Goal: Information Seeking & Learning: Learn about a topic

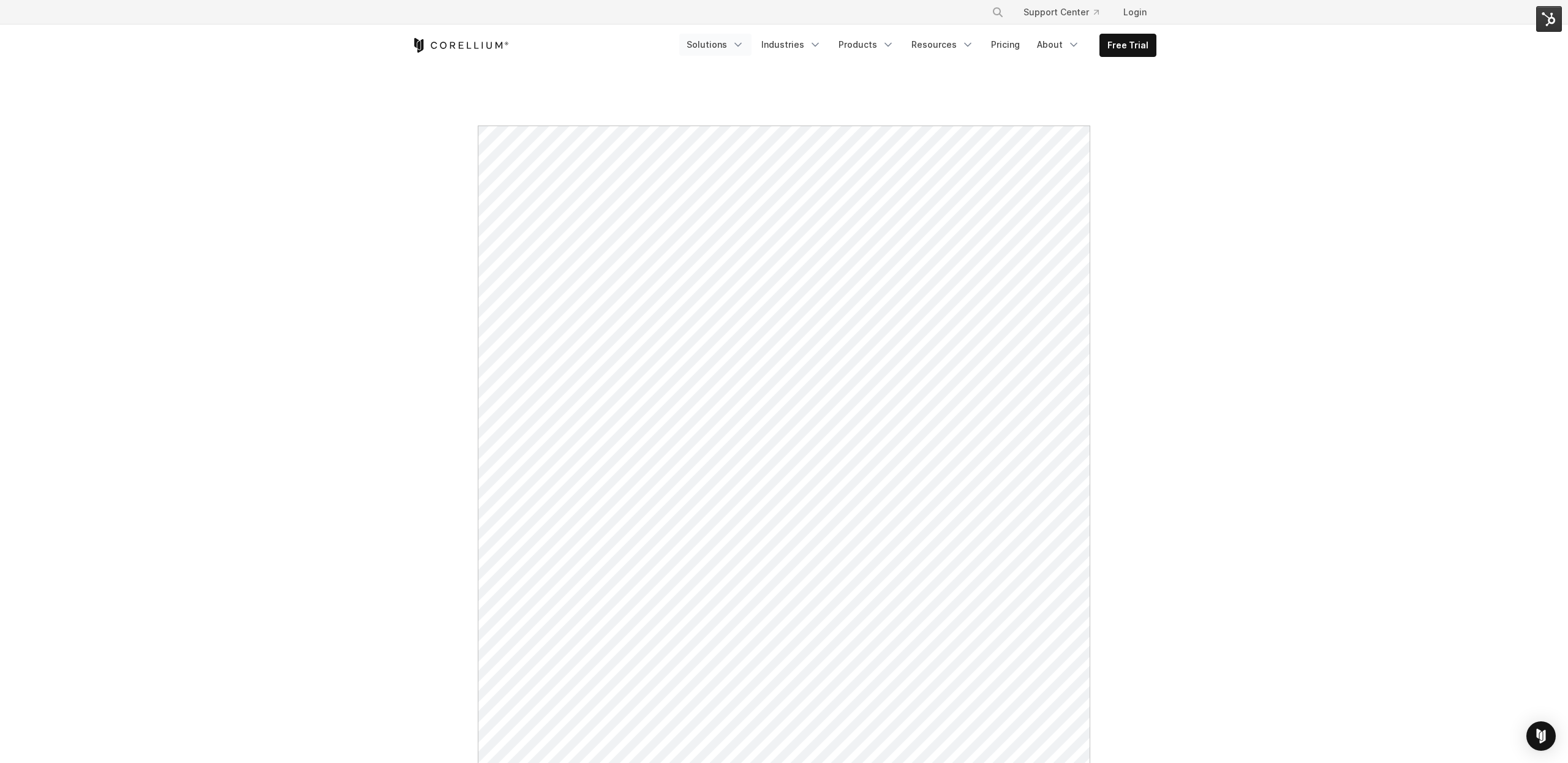
click at [722, 43] on link "Solutions" at bounding box center [716, 45] width 73 height 22
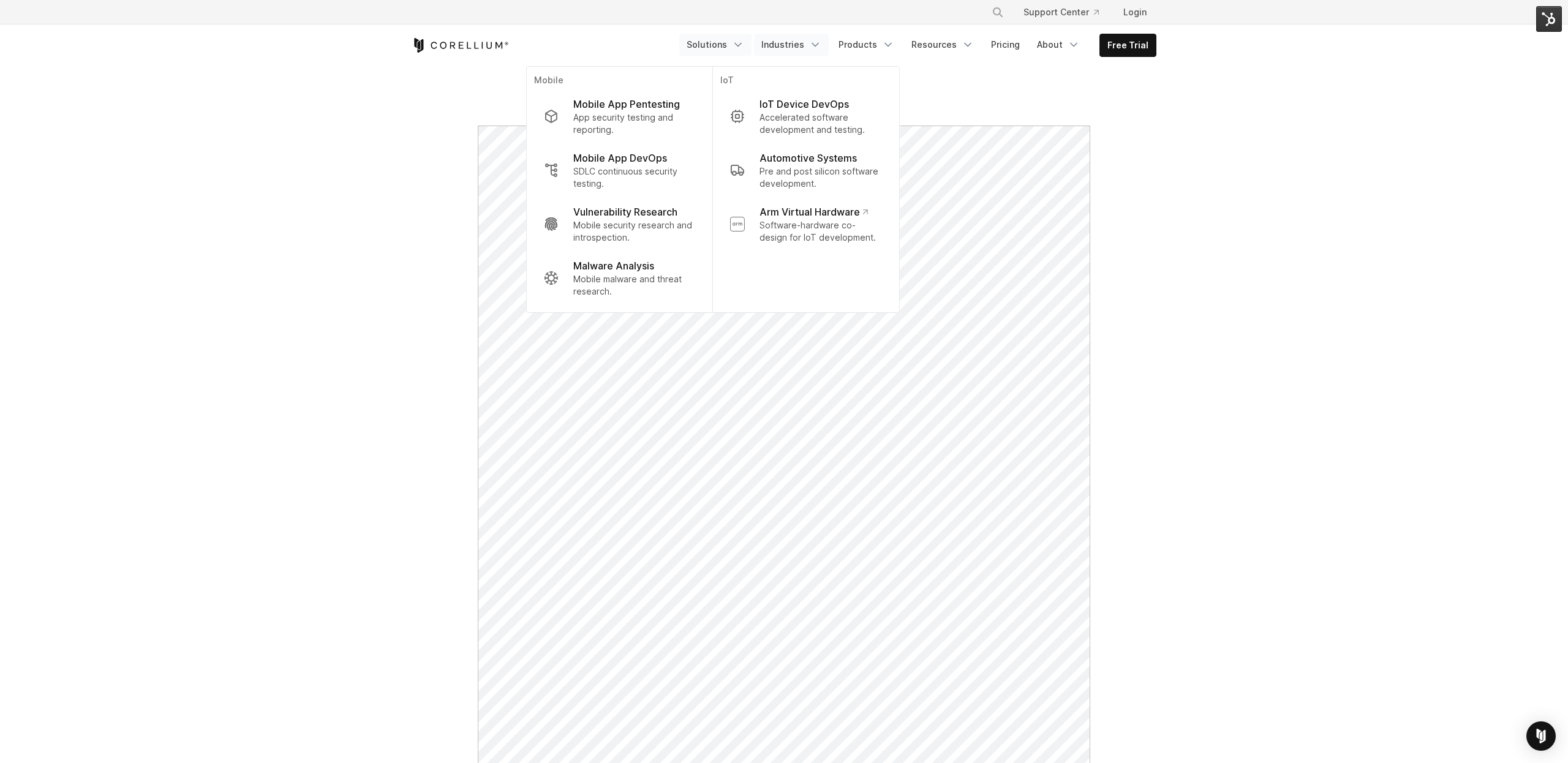
click at [809, 48] on link "Industries" at bounding box center [791, 45] width 75 height 22
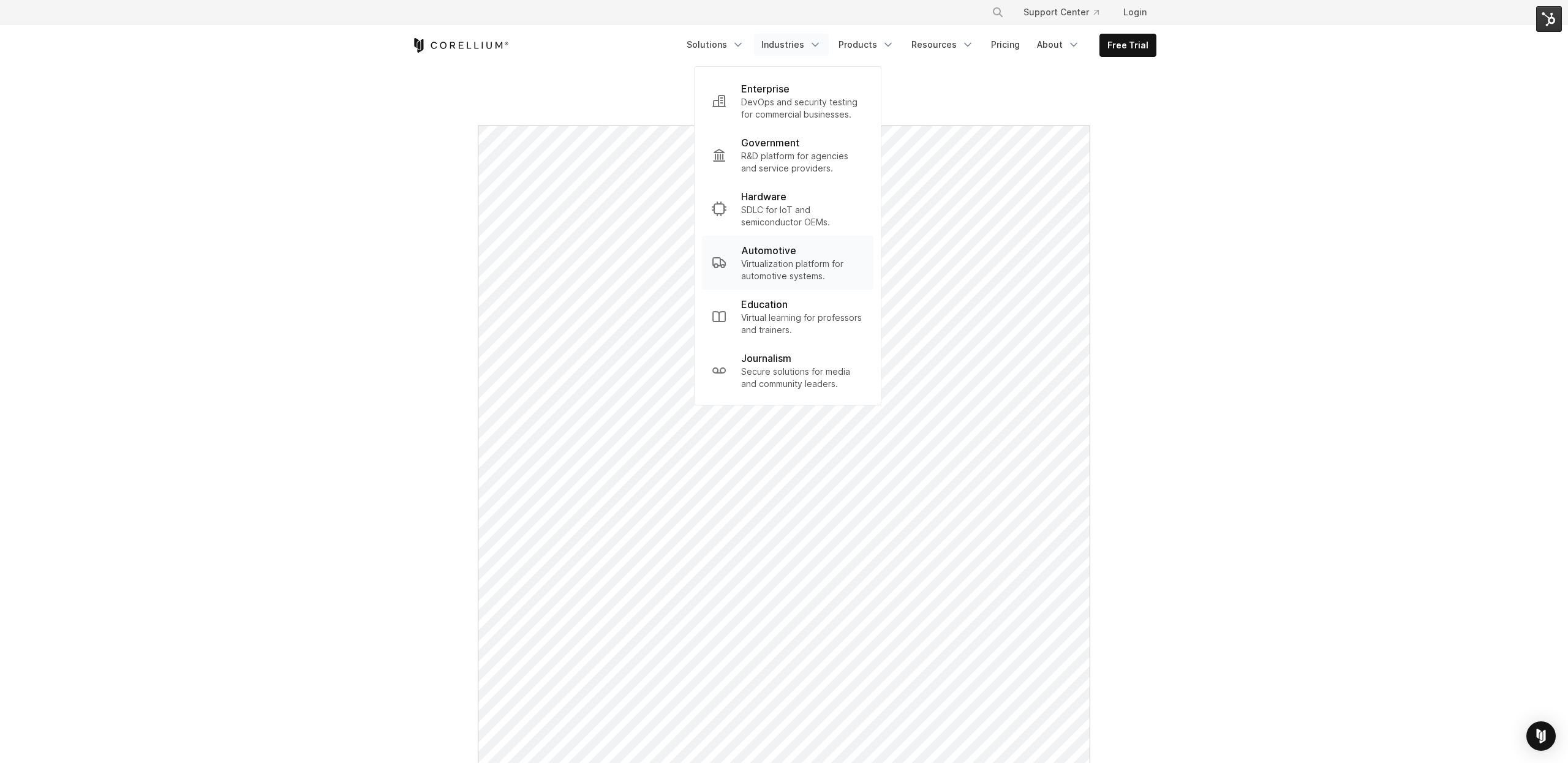
click at [768, 254] on p "Automotive" at bounding box center [768, 251] width 55 height 15
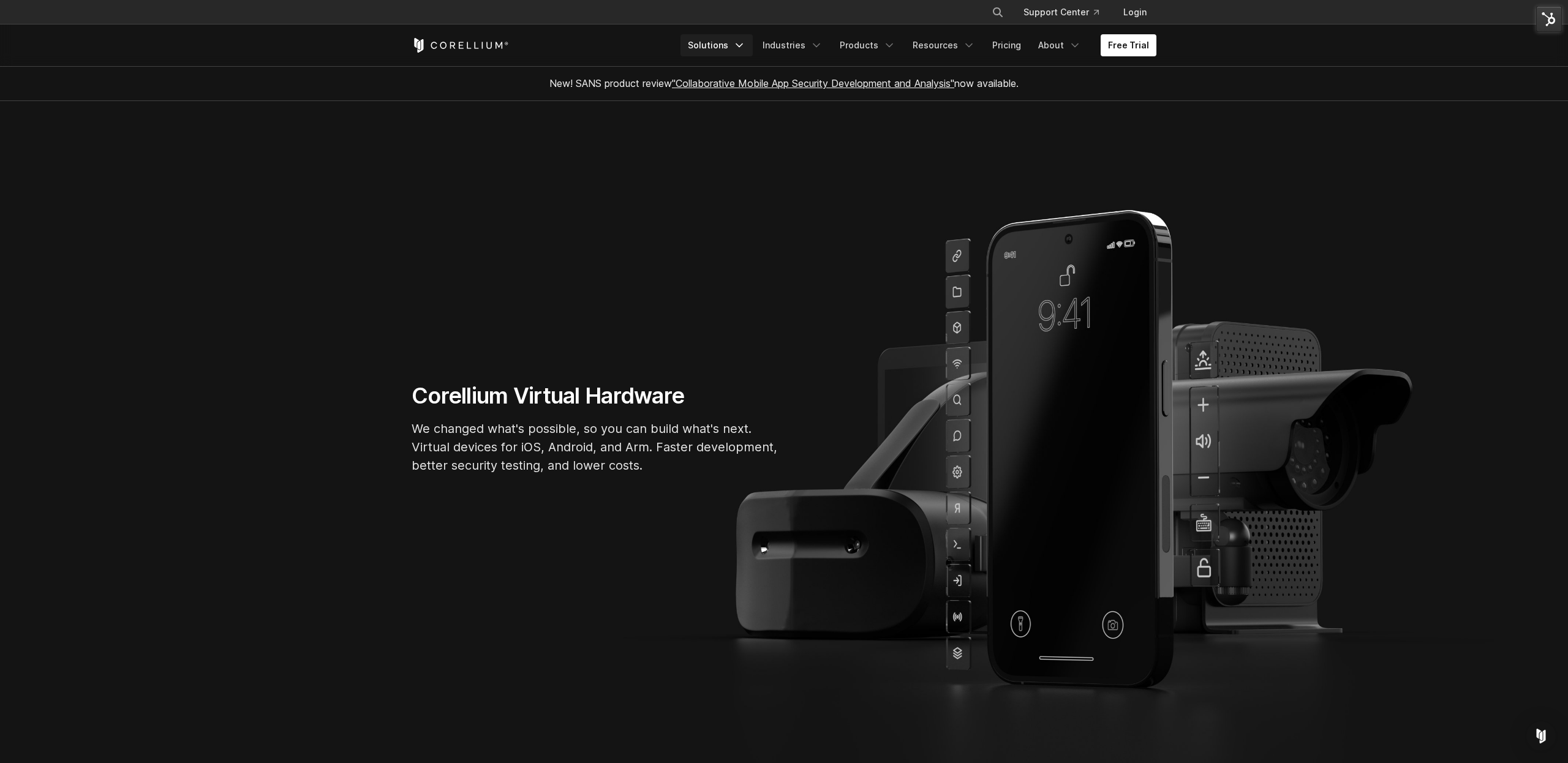
click at [739, 49] on link "Solutions" at bounding box center [717, 46] width 73 height 22
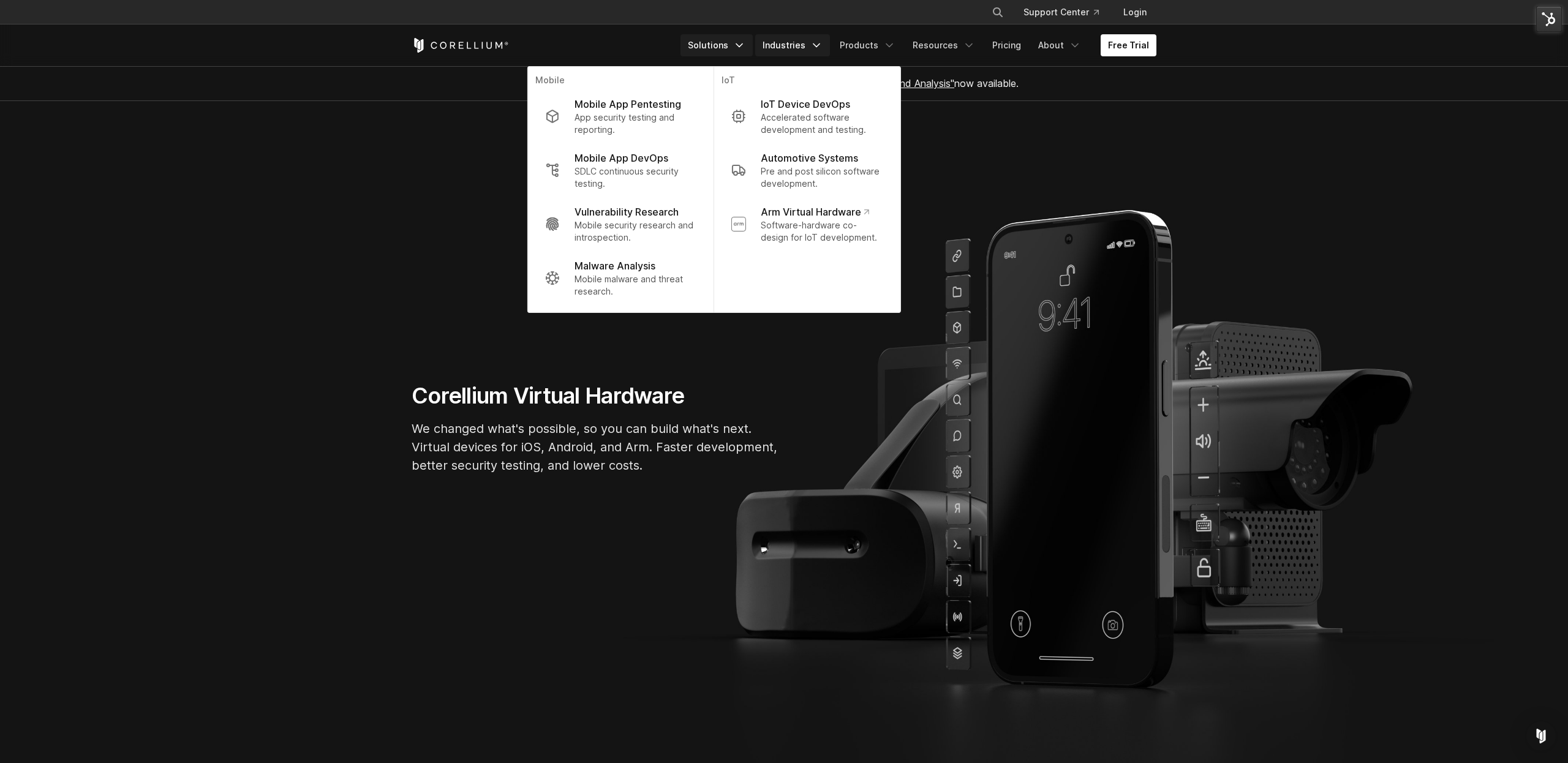
click at [828, 52] on link "Industries" at bounding box center [792, 46] width 75 height 22
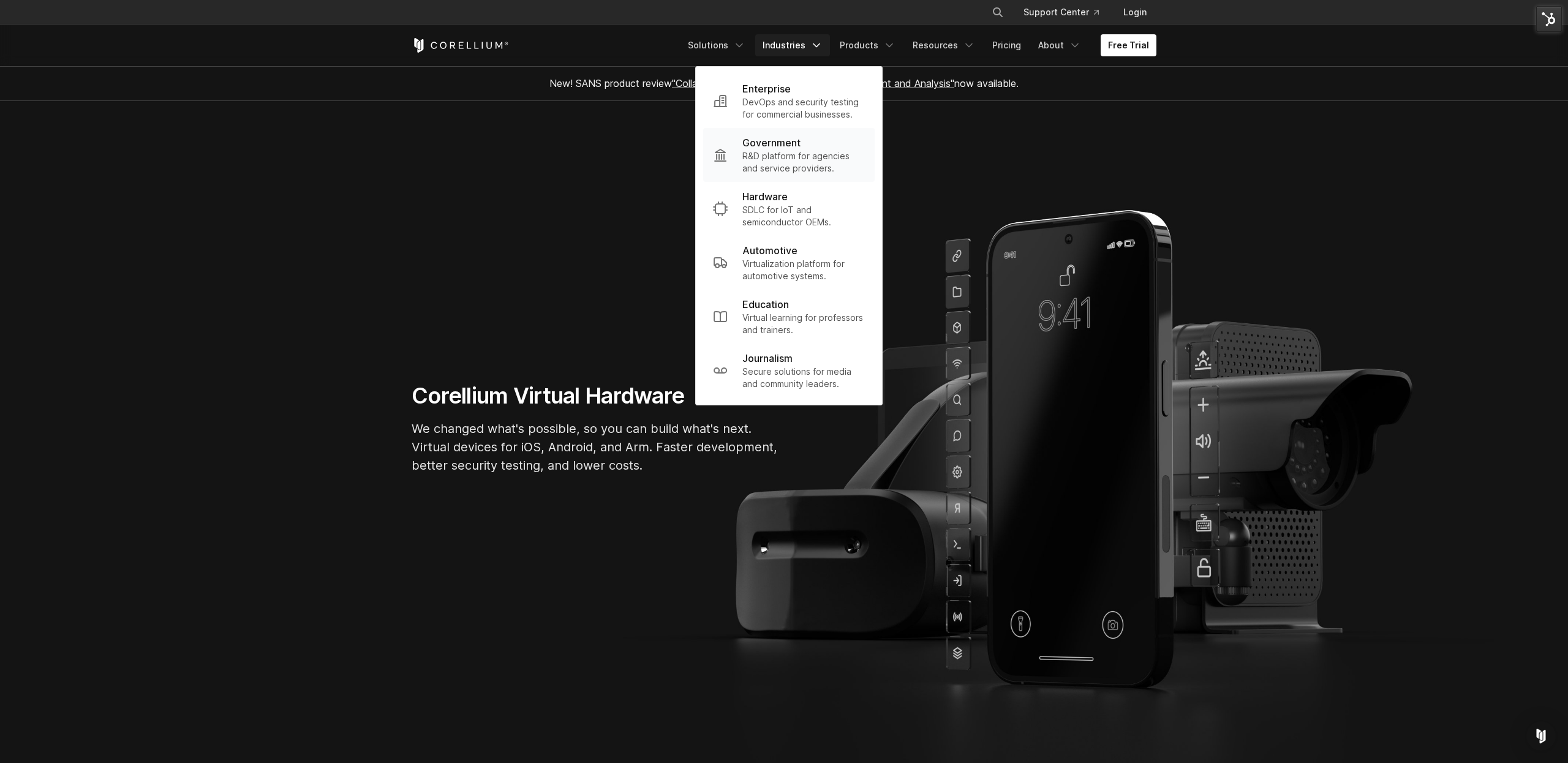
click at [779, 146] on p "Government" at bounding box center [771, 143] width 58 height 15
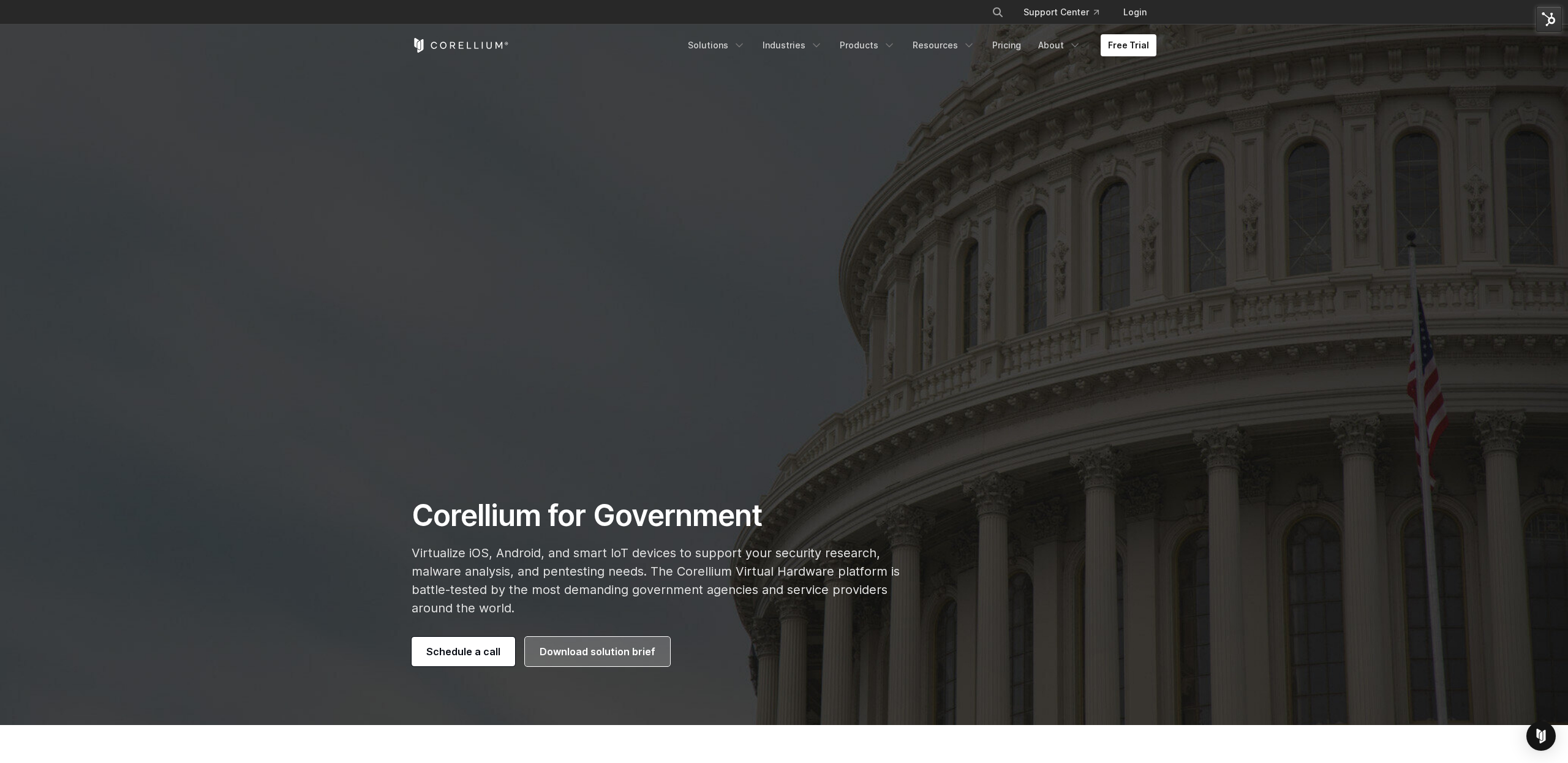
click at [594, 660] on link "Download solution brief" at bounding box center [598, 651] width 145 height 30
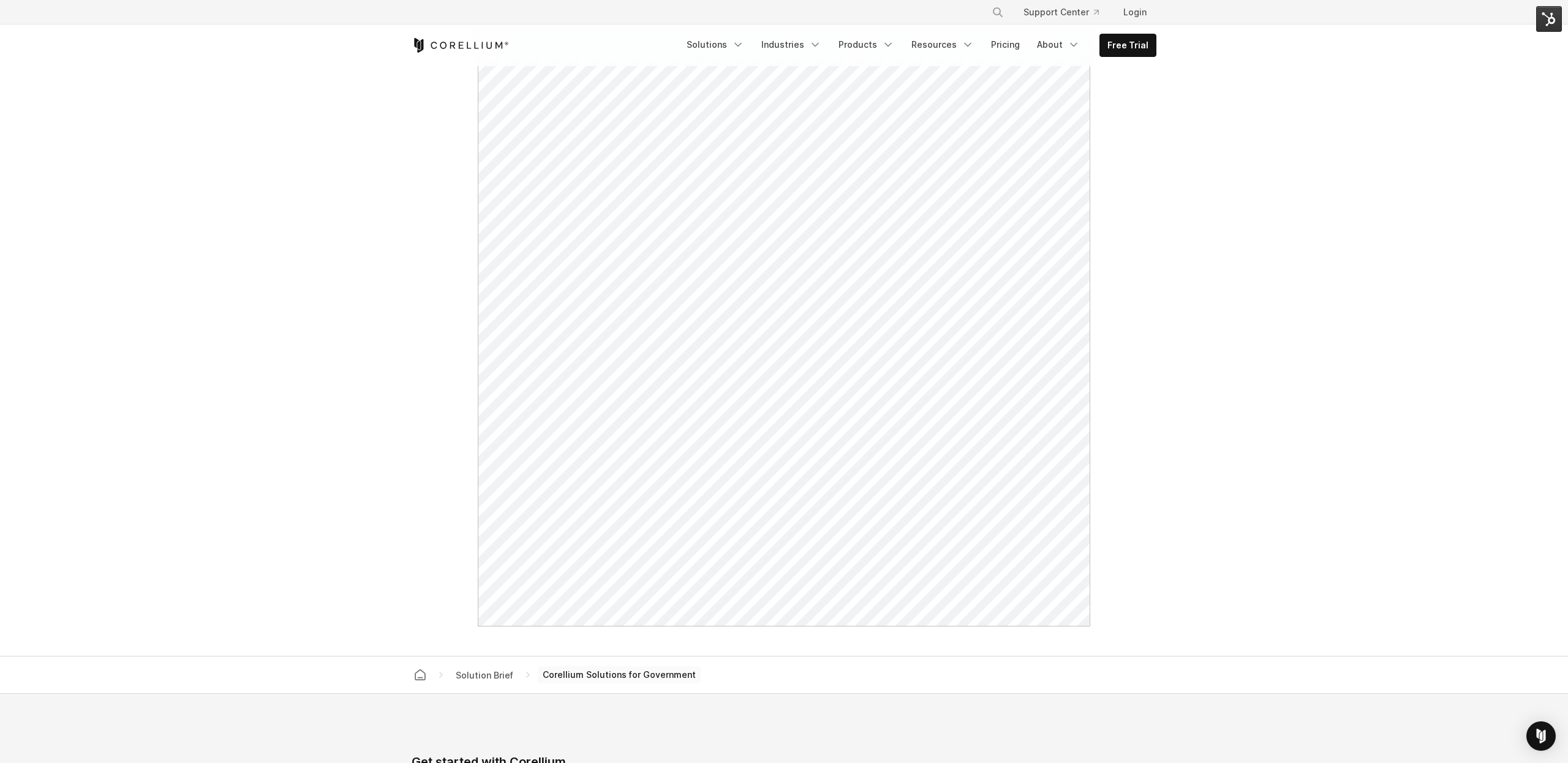
scroll to position [828, 0]
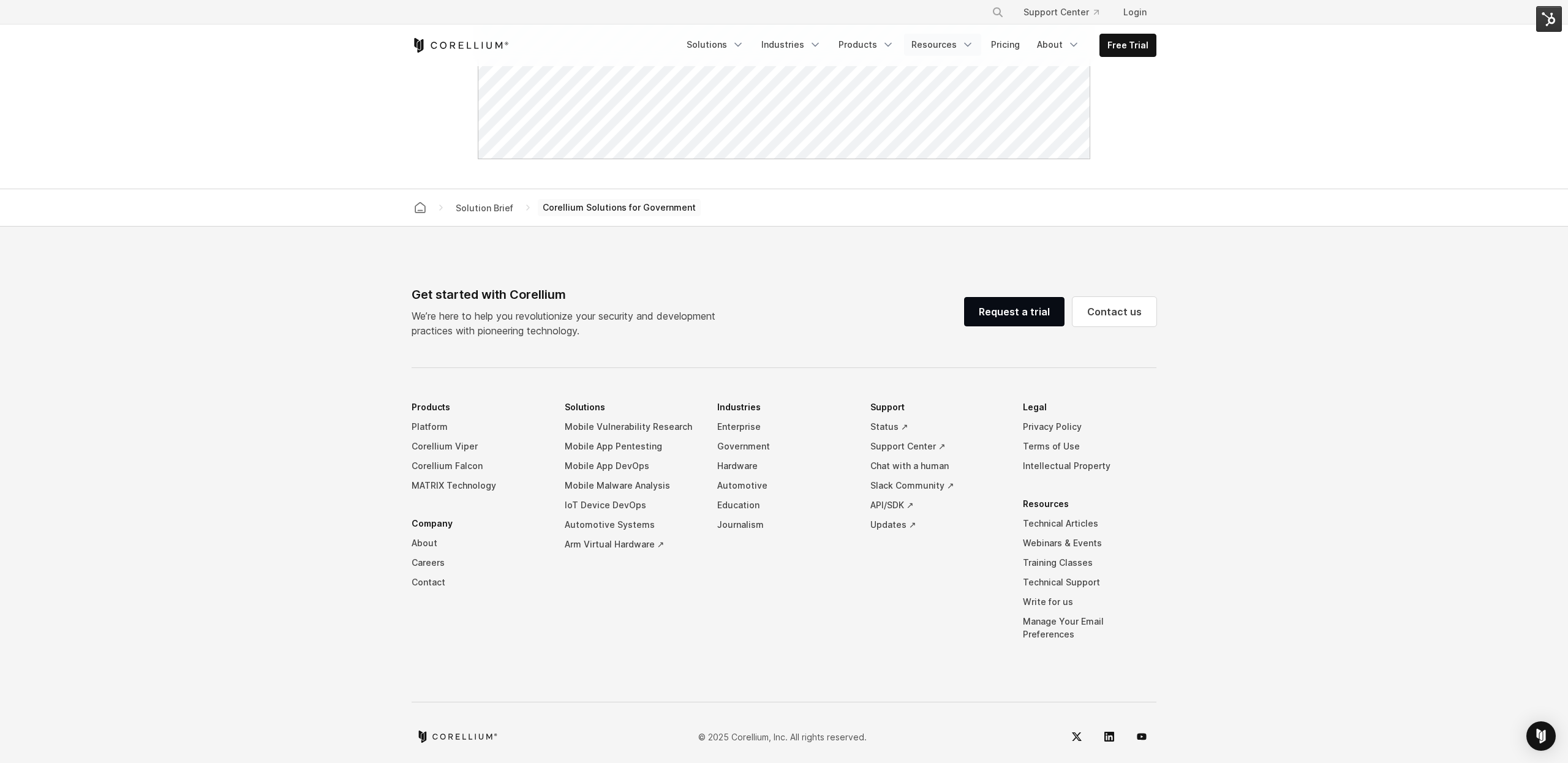
click at [967, 48] on icon "Navigation Menu" at bounding box center [967, 44] width 12 height 12
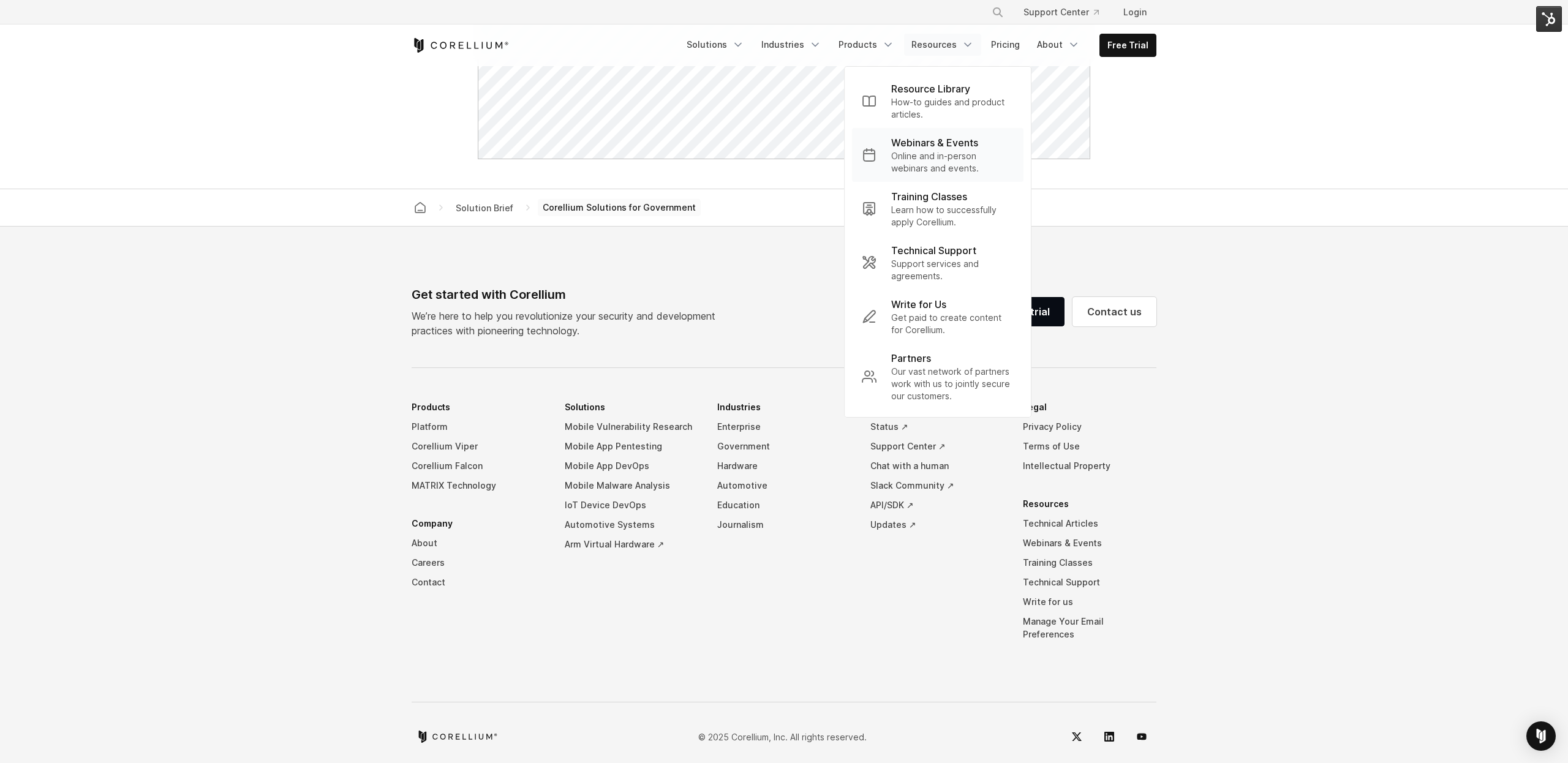
click at [935, 149] on p "Webinars & Events" at bounding box center [934, 143] width 87 height 15
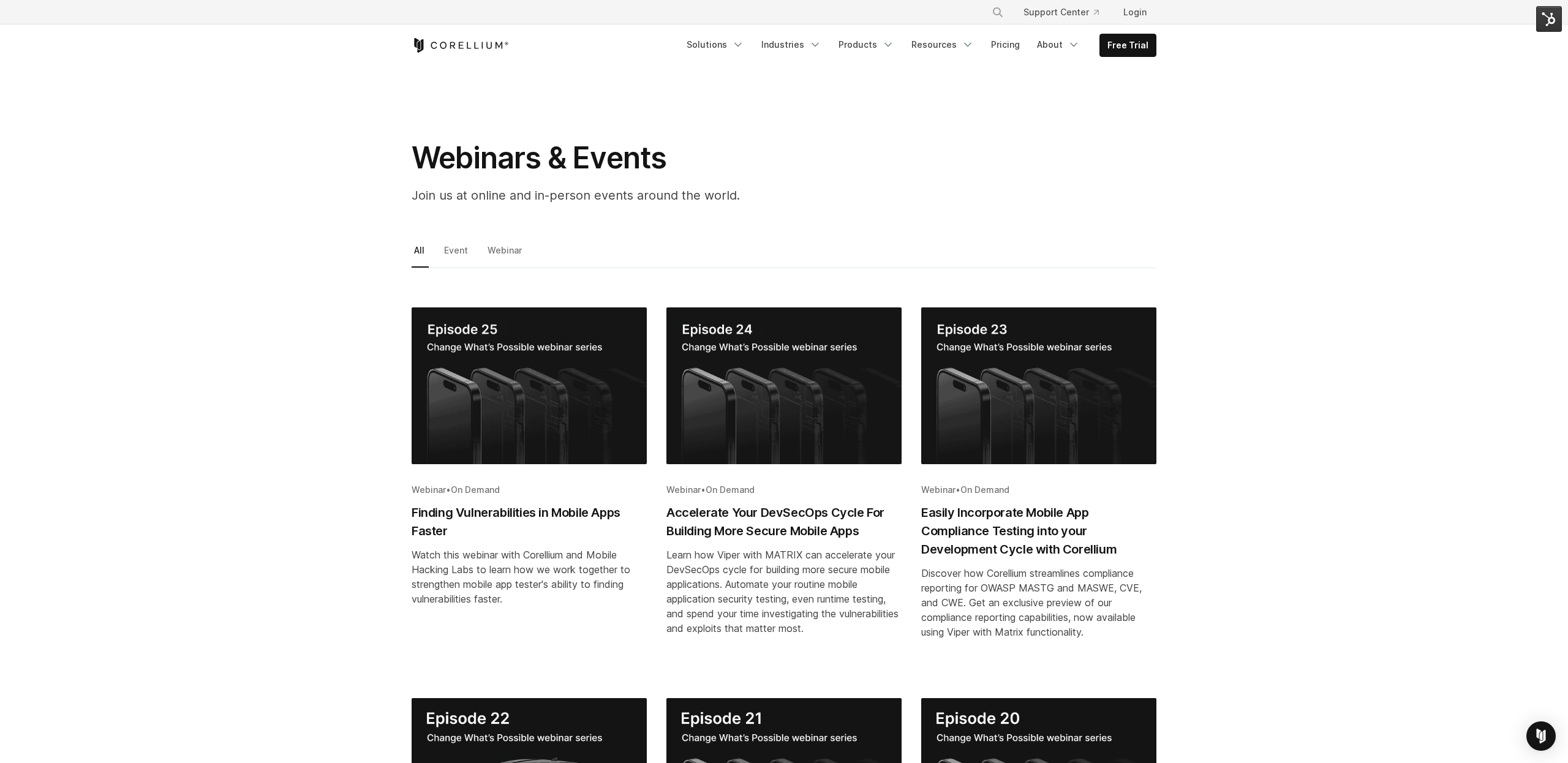
click at [959, 48] on link "Resources" at bounding box center [942, 45] width 77 height 22
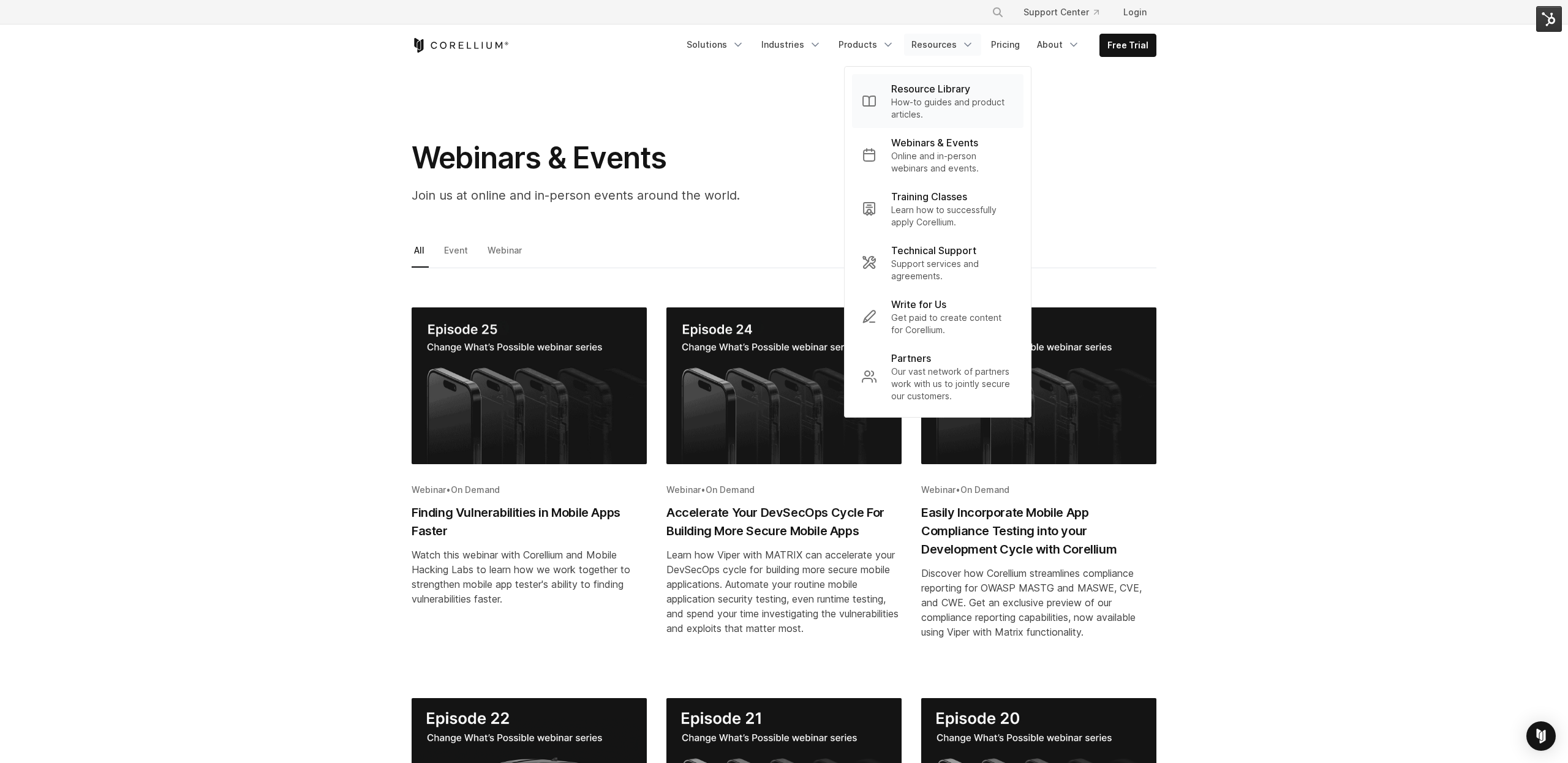
click at [936, 95] on p "Resource Library" at bounding box center [930, 89] width 79 height 15
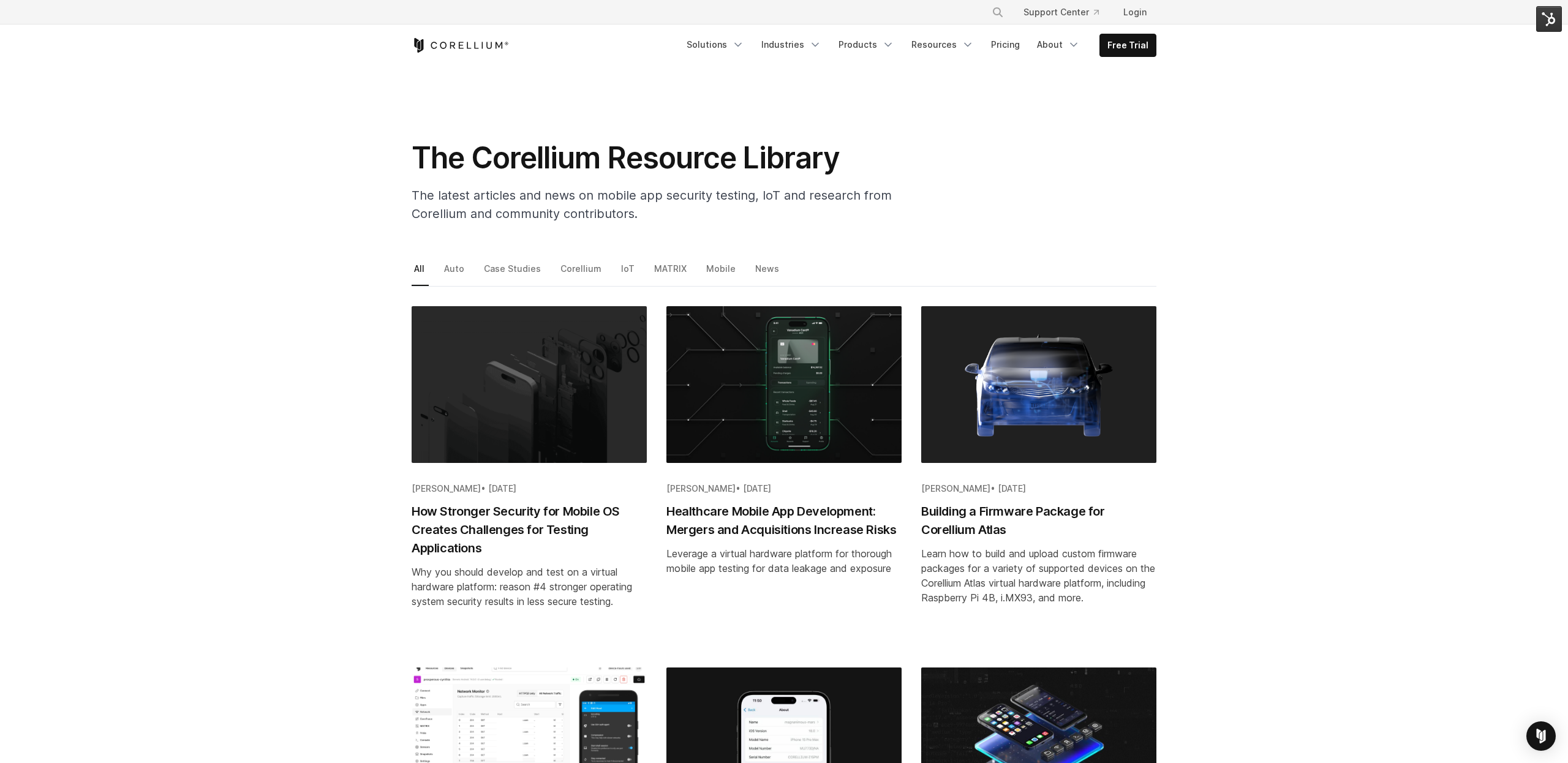
click at [554, 392] on img "Blog post summary: How Stronger Security for Mobile OS Creates Challenges for T…" at bounding box center [529, 384] width 235 height 157
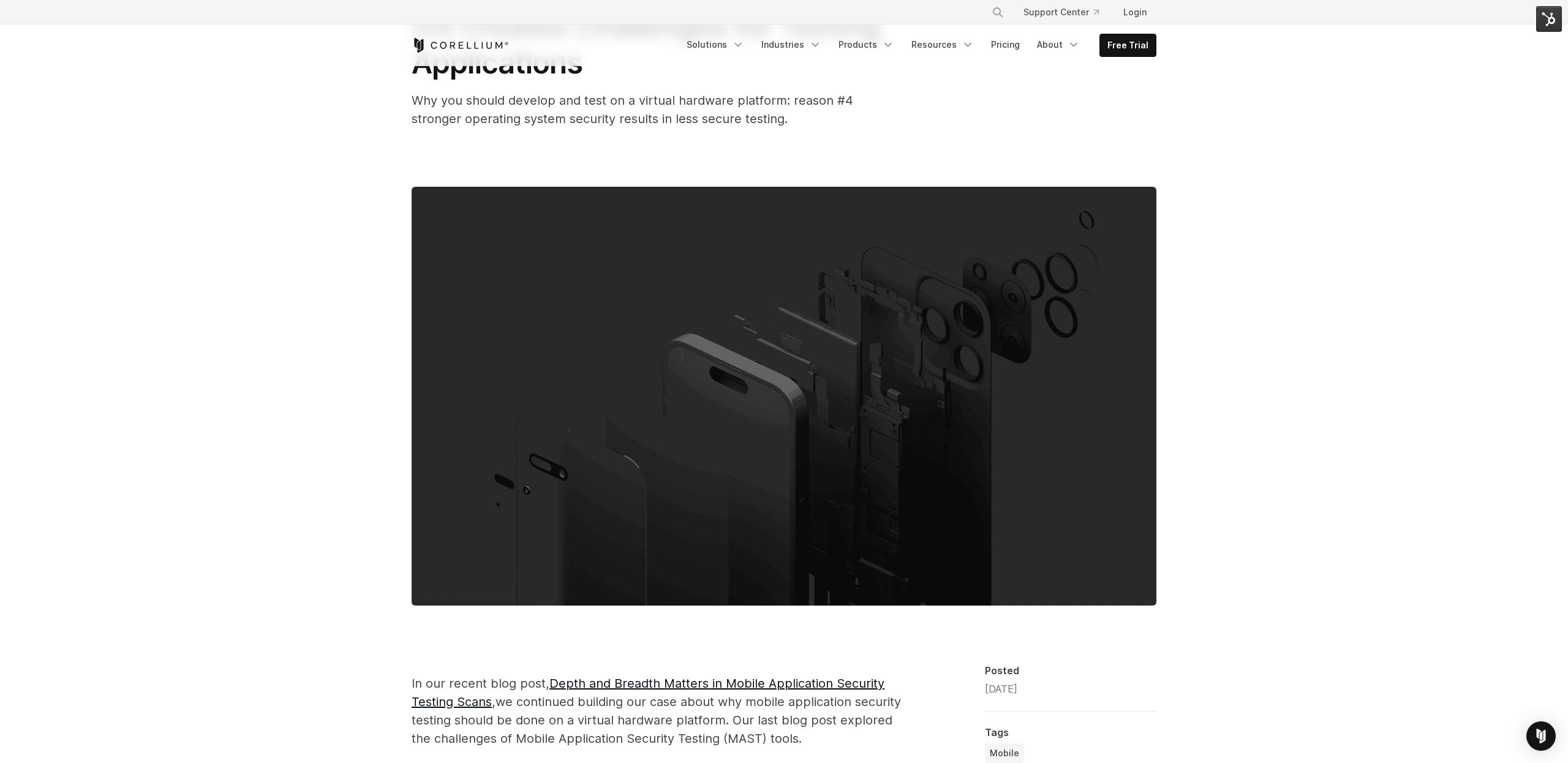
scroll to position [68, 0]
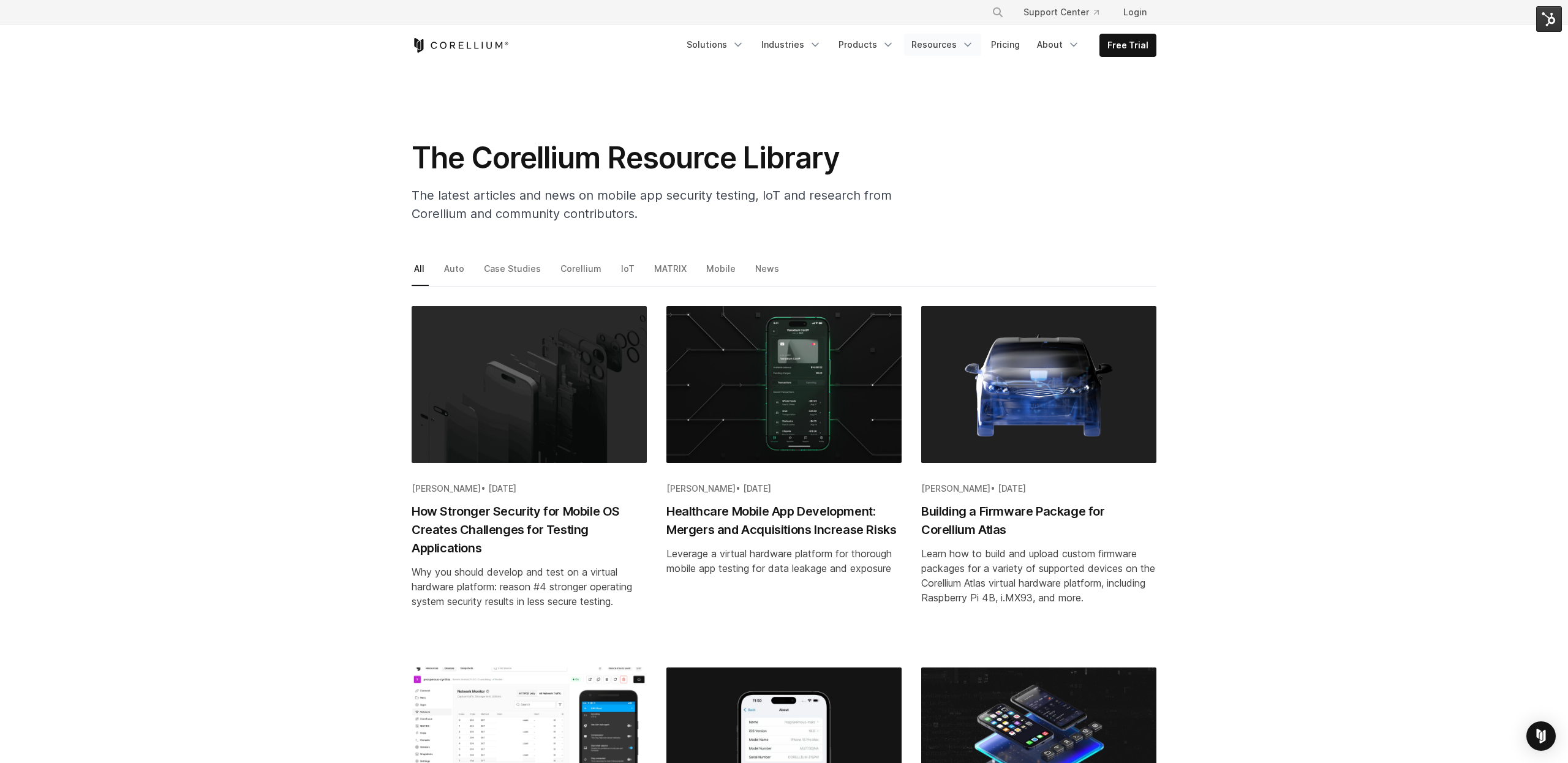
click at [969, 49] on icon "Navigation Menu" at bounding box center [967, 44] width 12 height 12
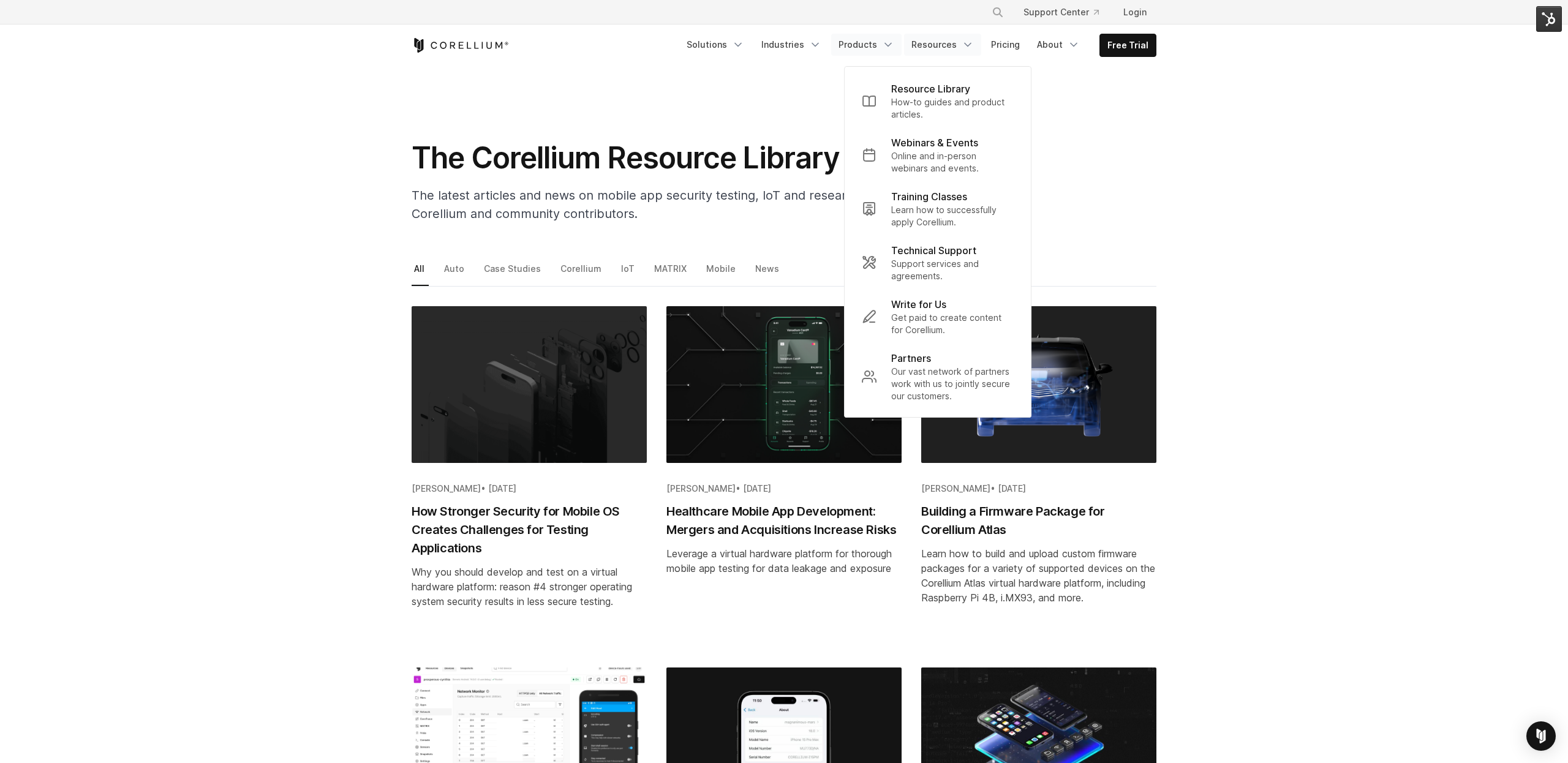
click at [882, 43] on link "Products" at bounding box center [866, 45] width 71 height 22
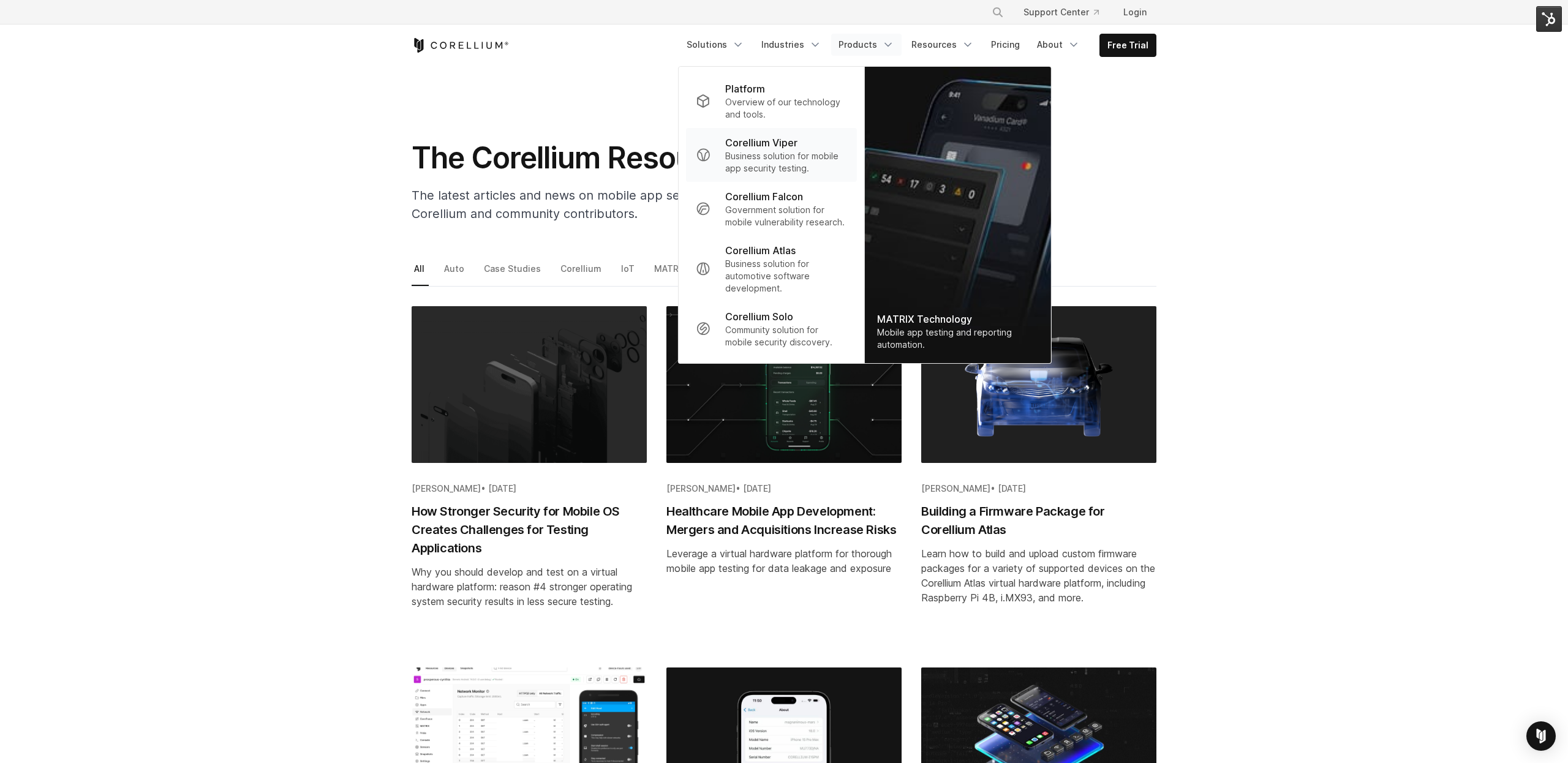
click at [770, 146] on p "Corellium Viper" at bounding box center [762, 143] width 73 height 15
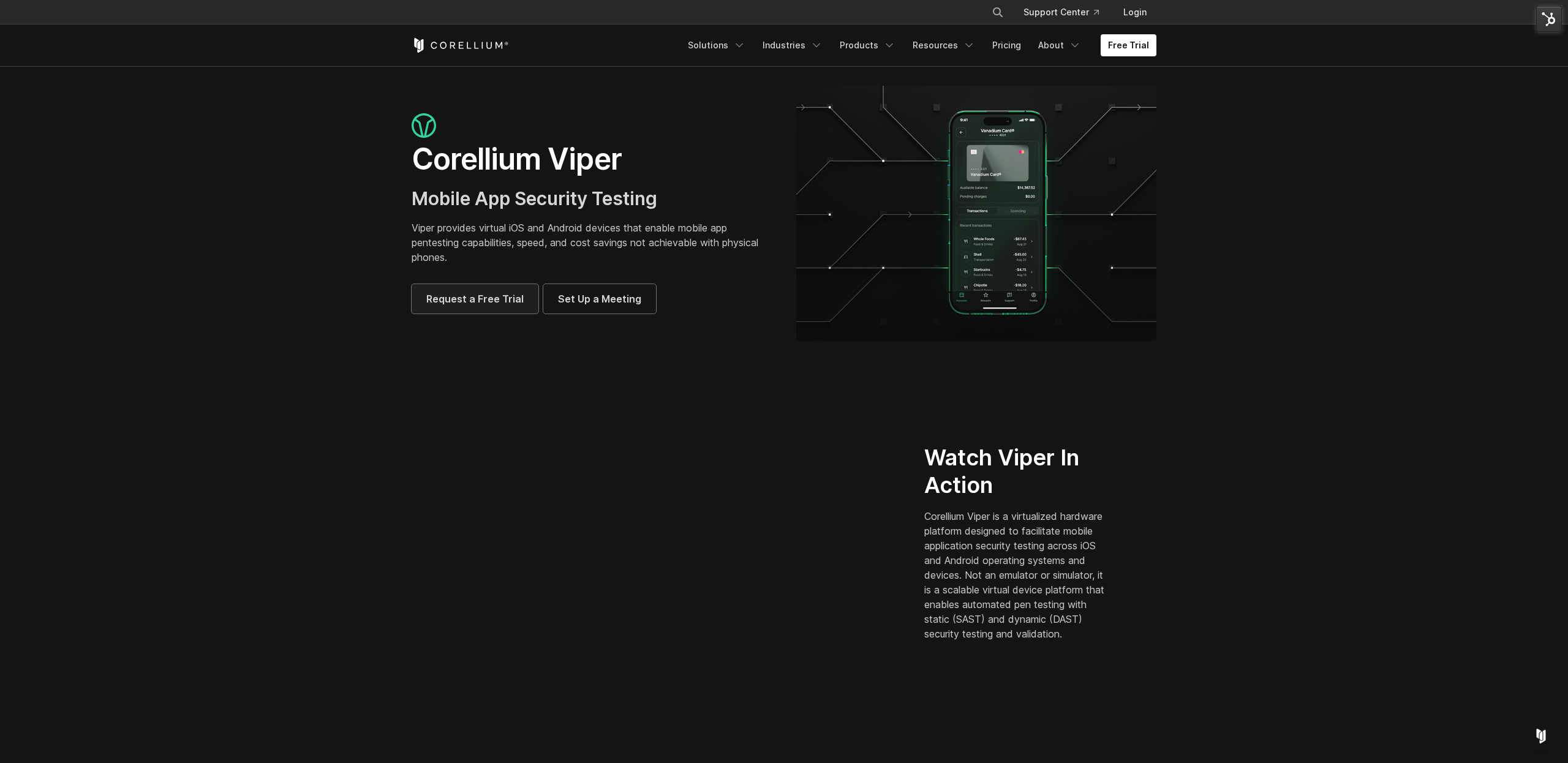
click at [486, 301] on span "Request a Free Trial" at bounding box center [475, 299] width 97 height 15
click at [970, 49] on icon "Navigation Menu" at bounding box center [969, 45] width 12 height 12
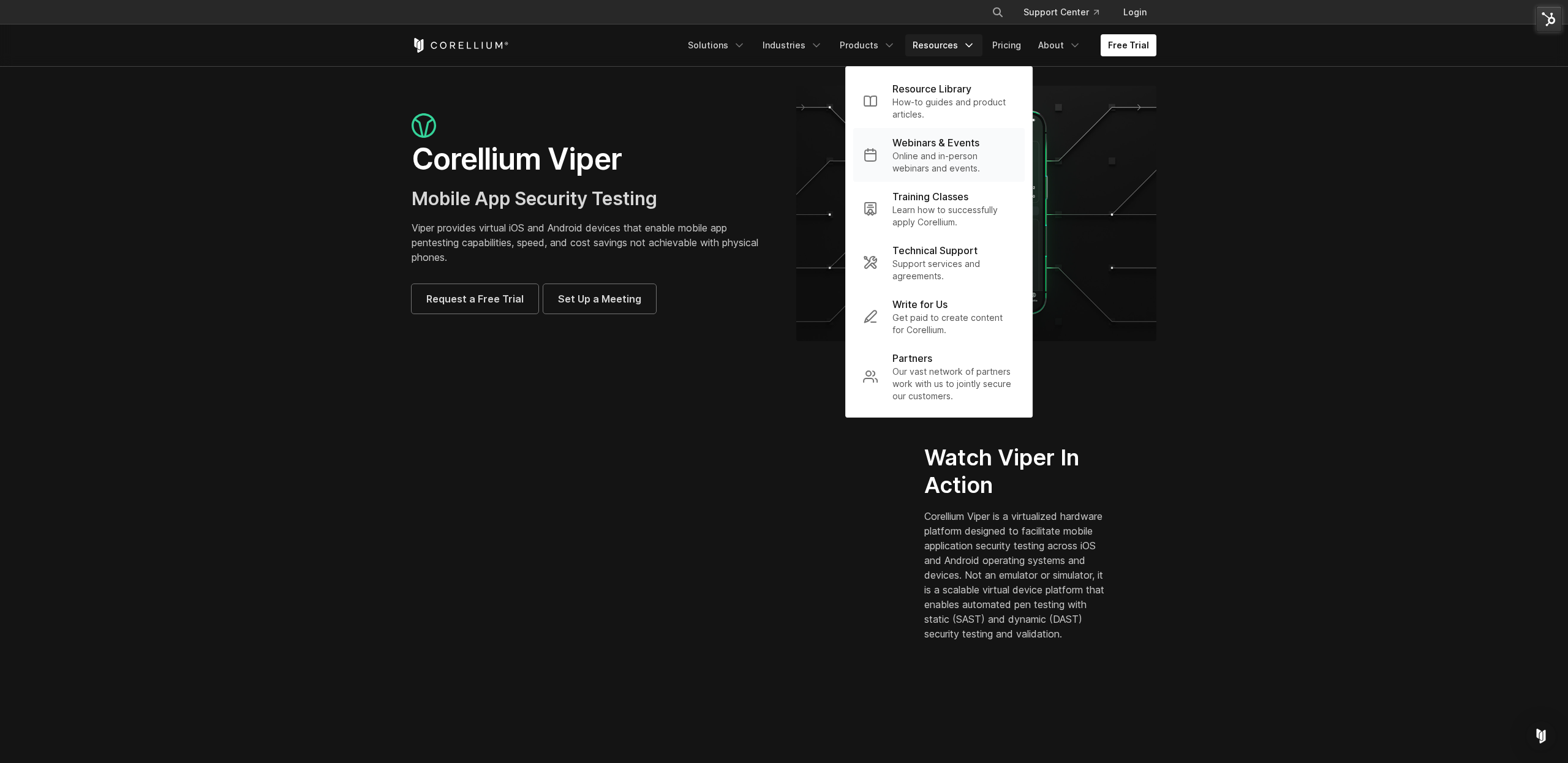
click at [943, 144] on p "Webinars & Events" at bounding box center [935, 143] width 87 height 15
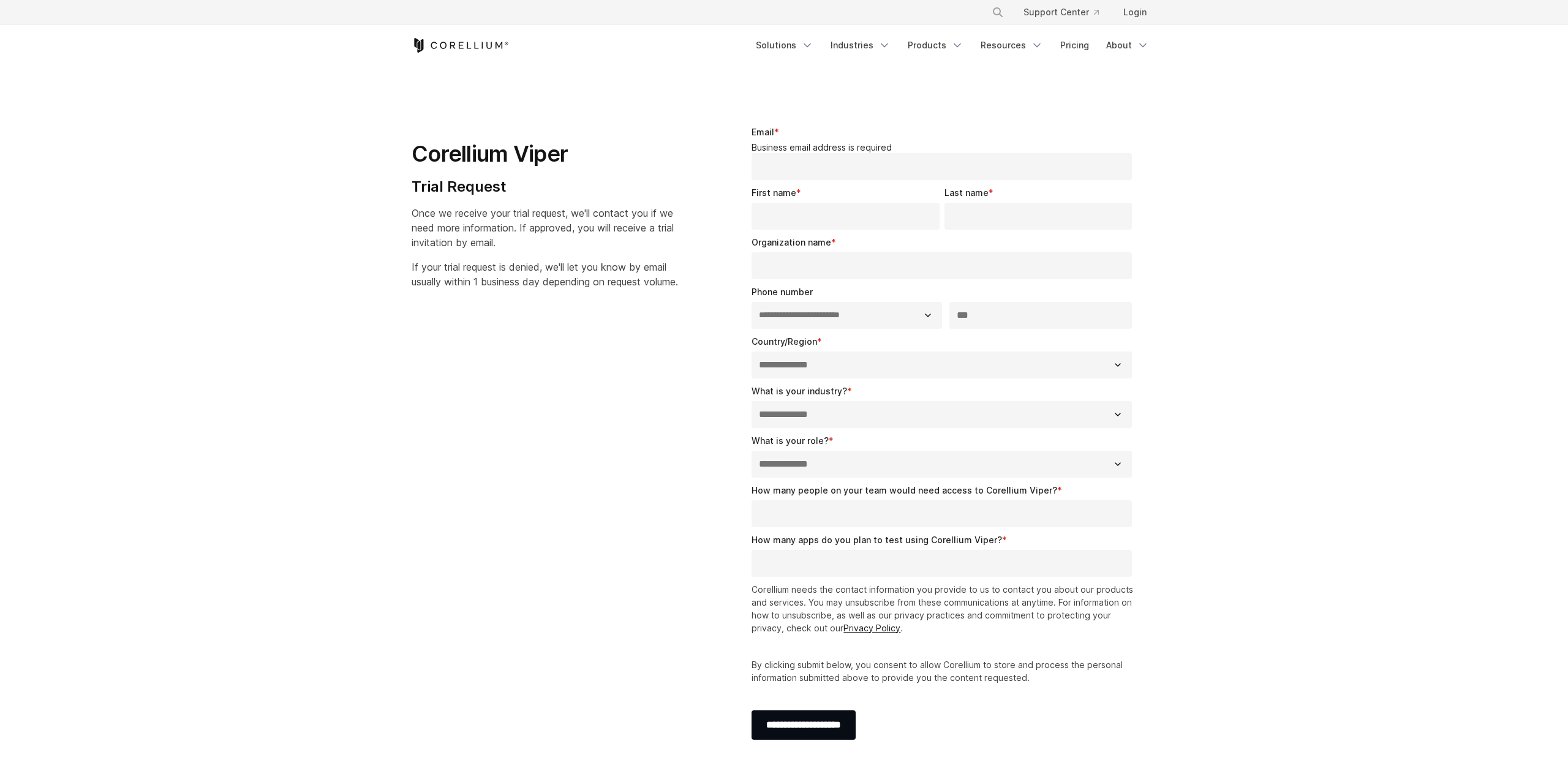
select select "**"
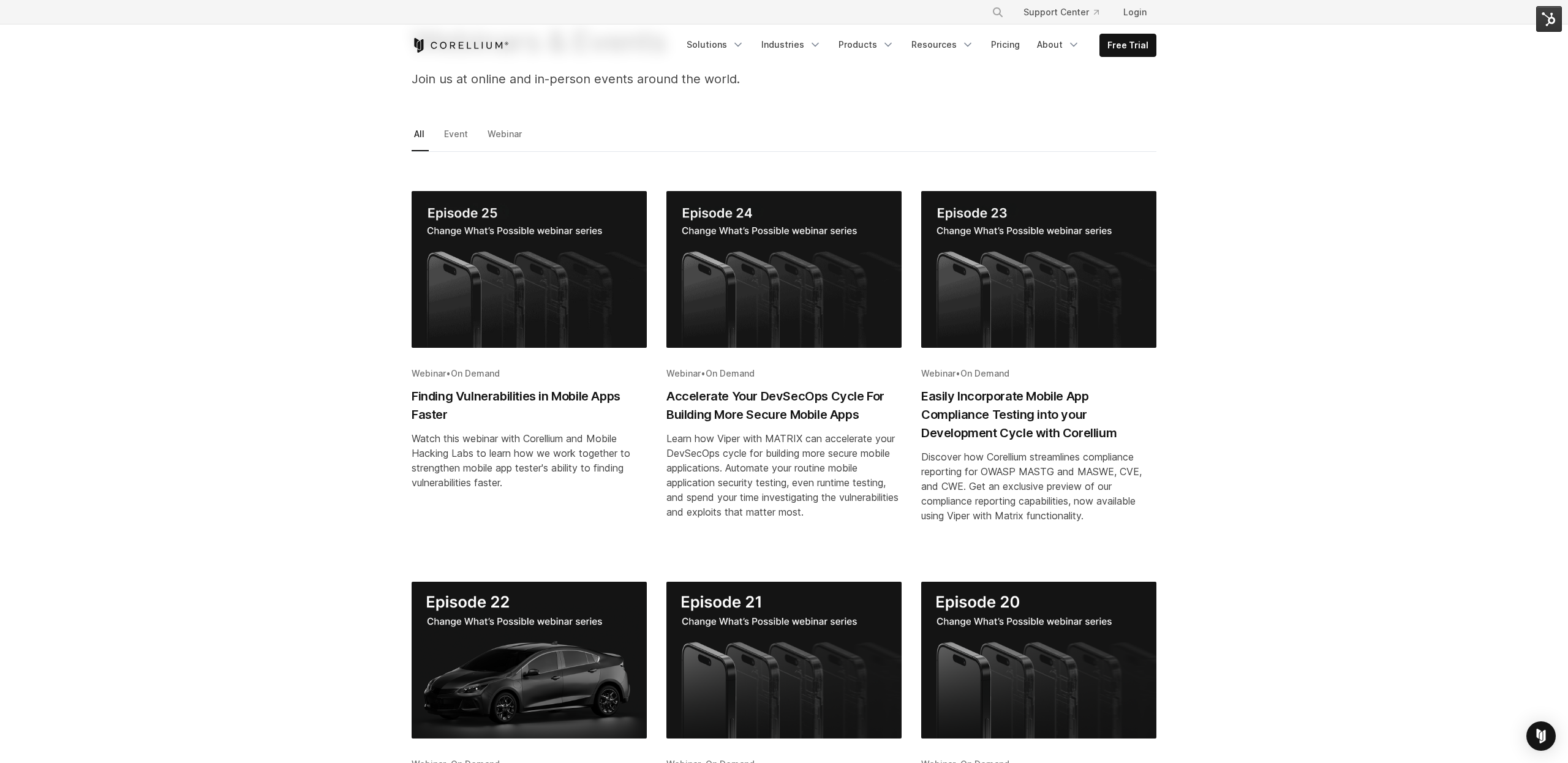
scroll to position [60, 0]
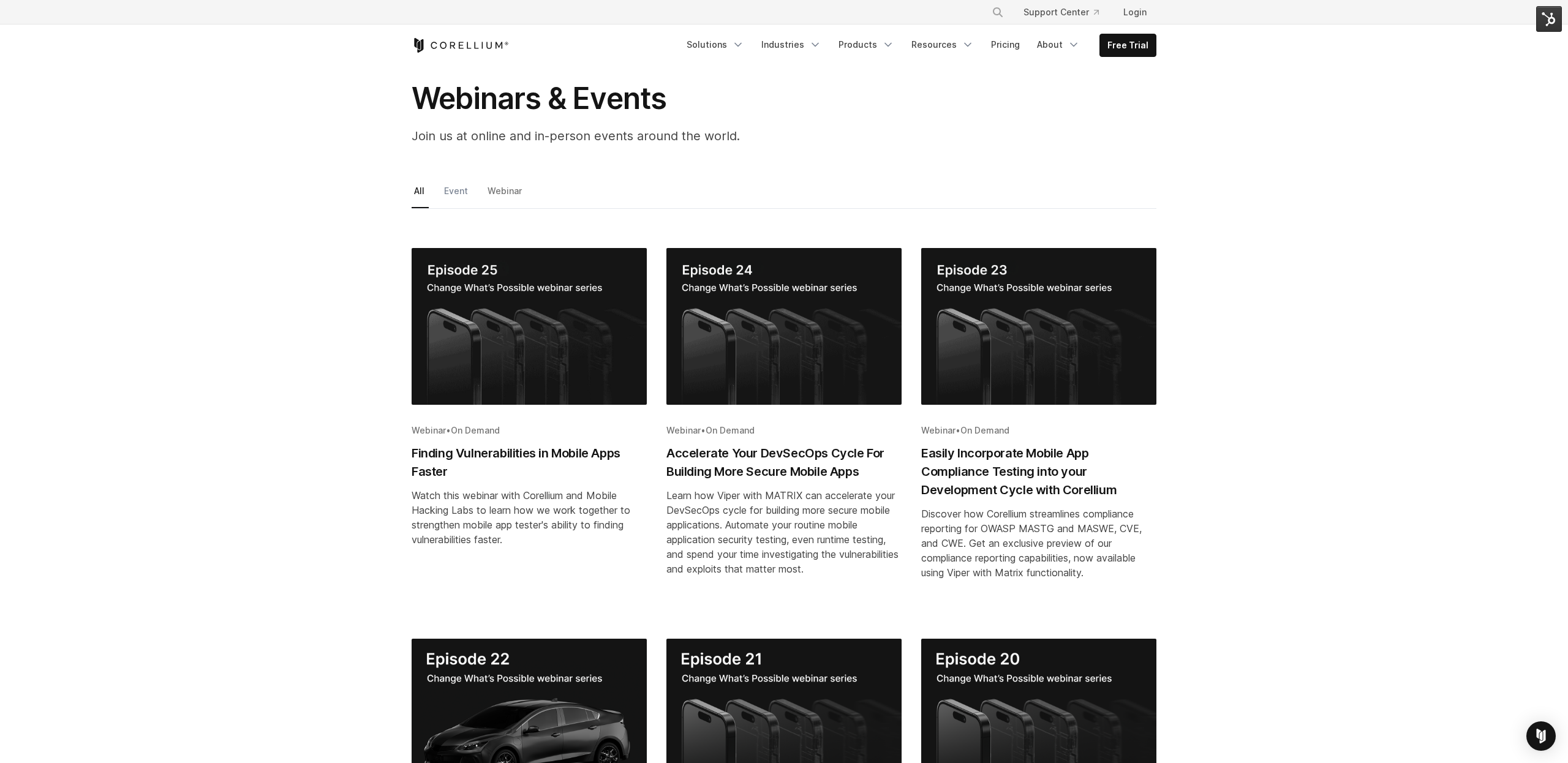
click at [459, 194] on link "Event" at bounding box center [457, 196] width 31 height 26
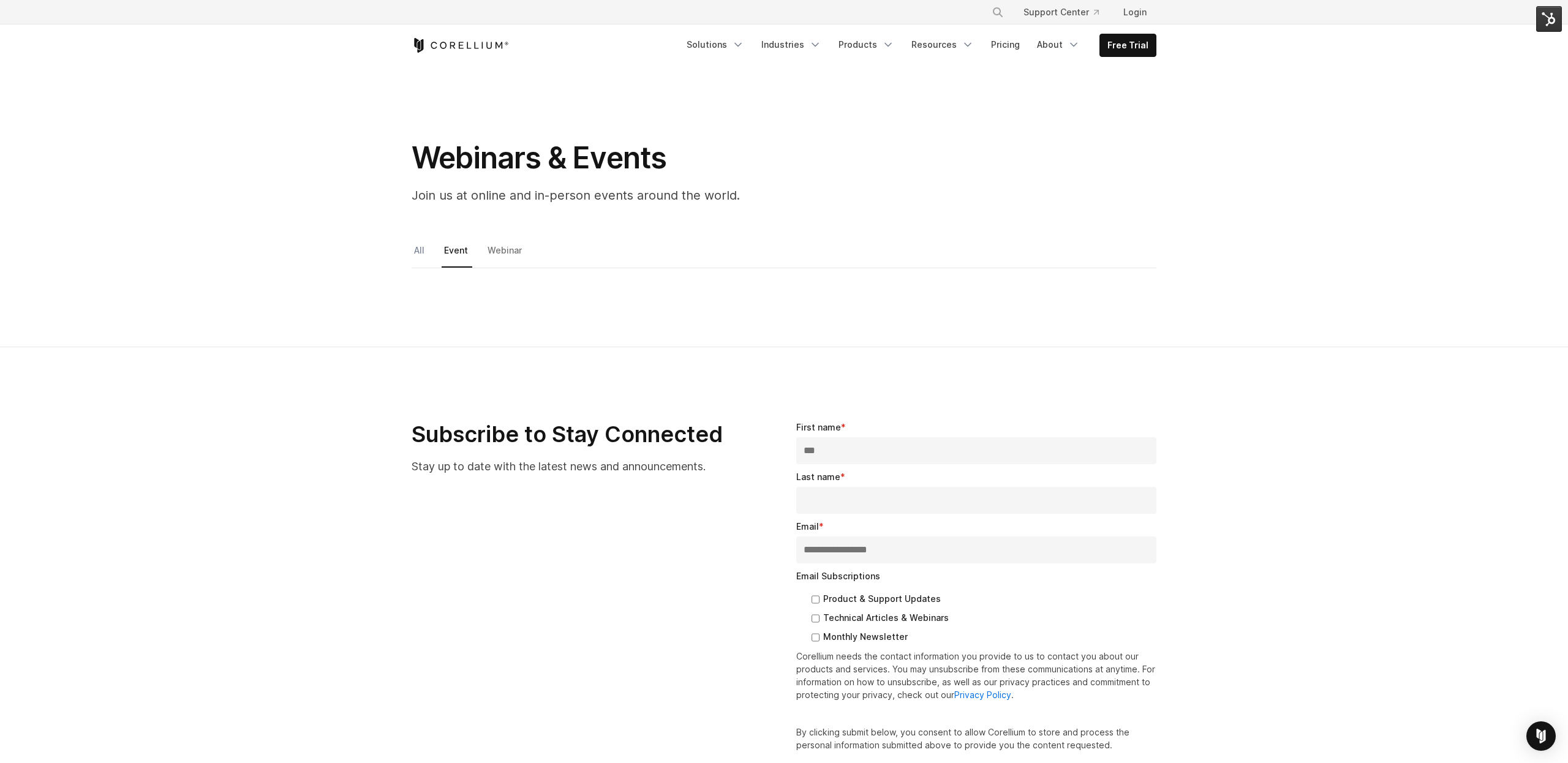
click at [415, 252] on link "All" at bounding box center [420, 254] width 17 height 26
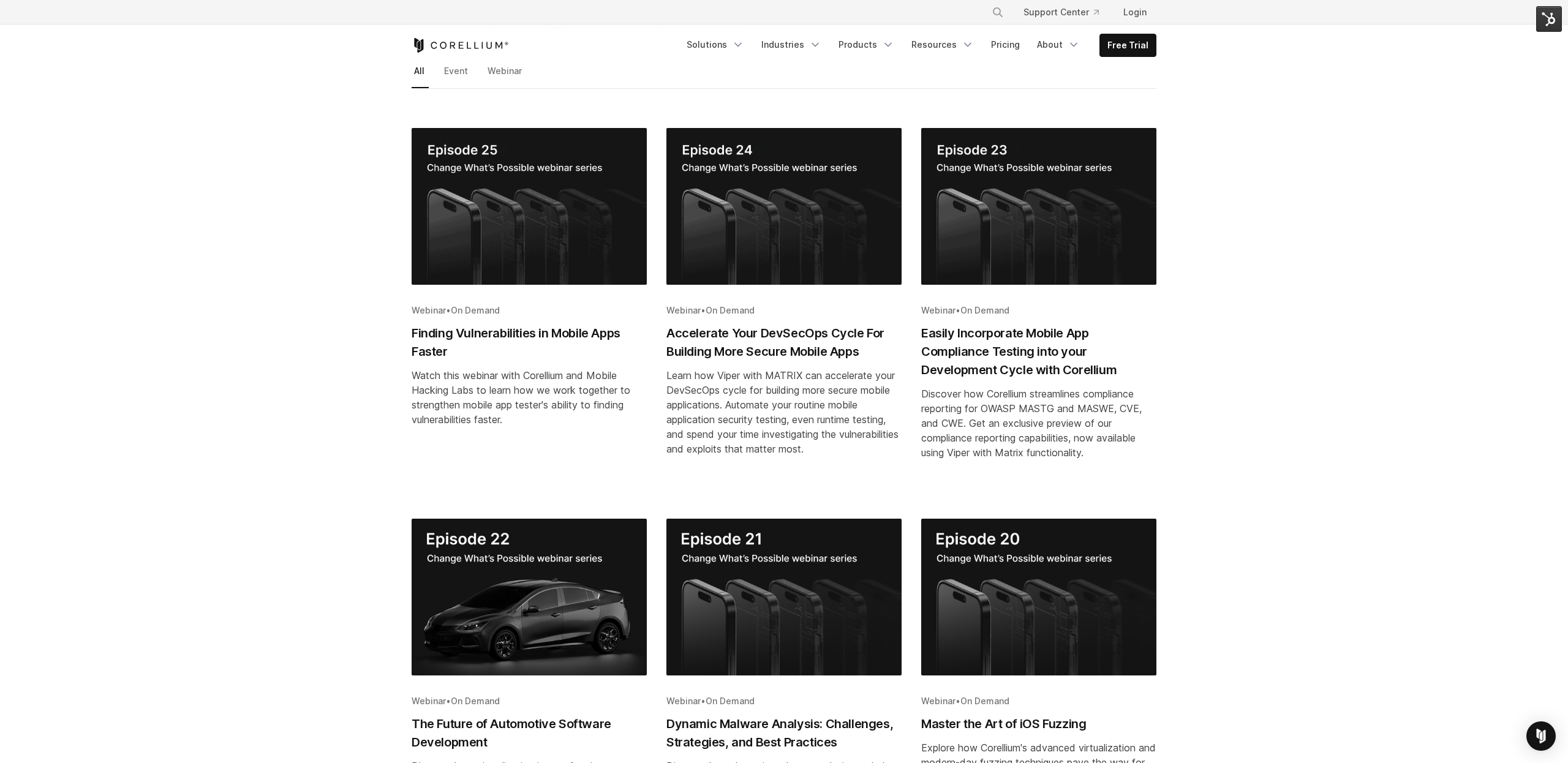
scroll to position [140, 0]
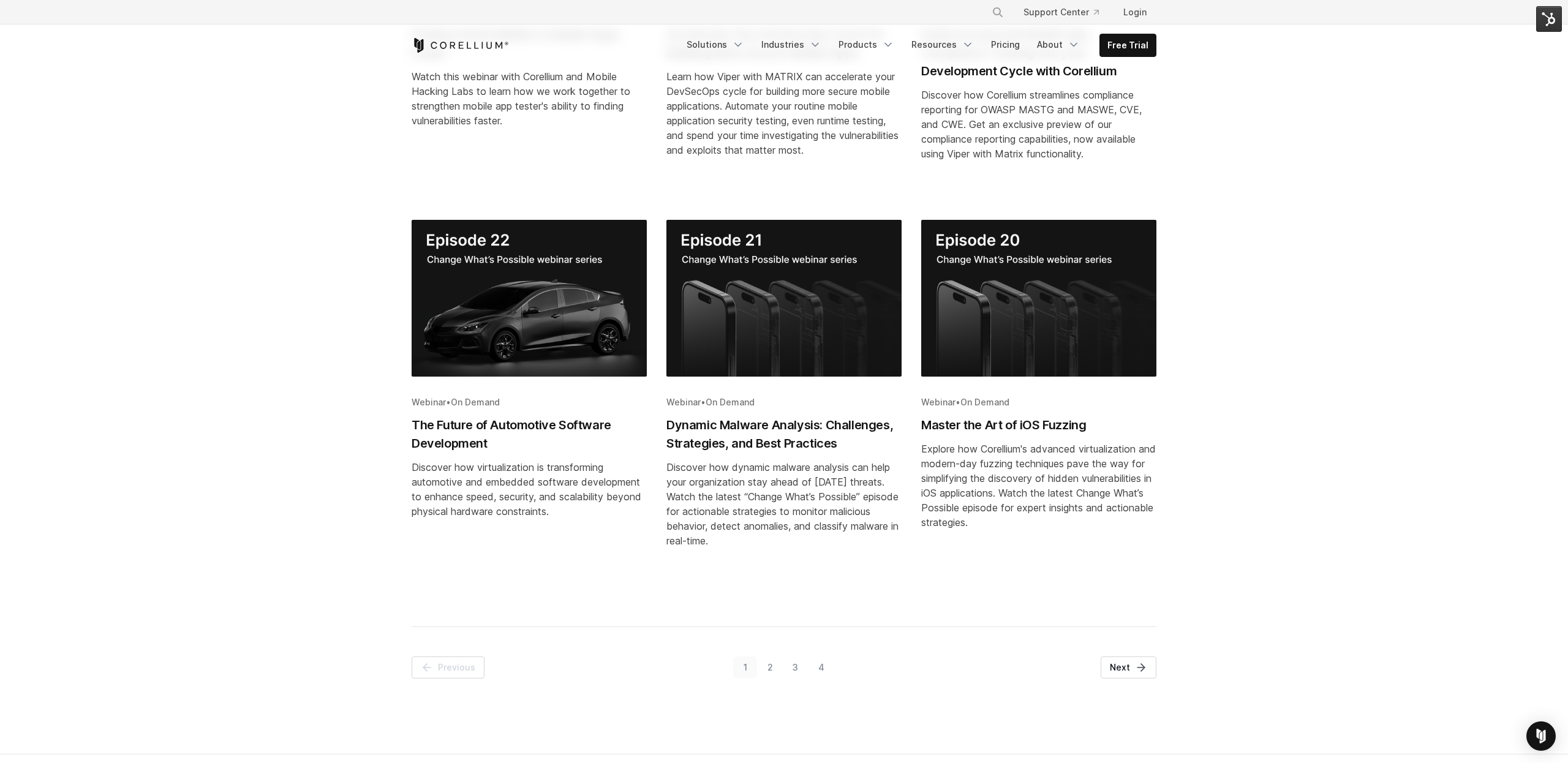
click at [765, 664] on link "2" at bounding box center [770, 667] width 26 height 22
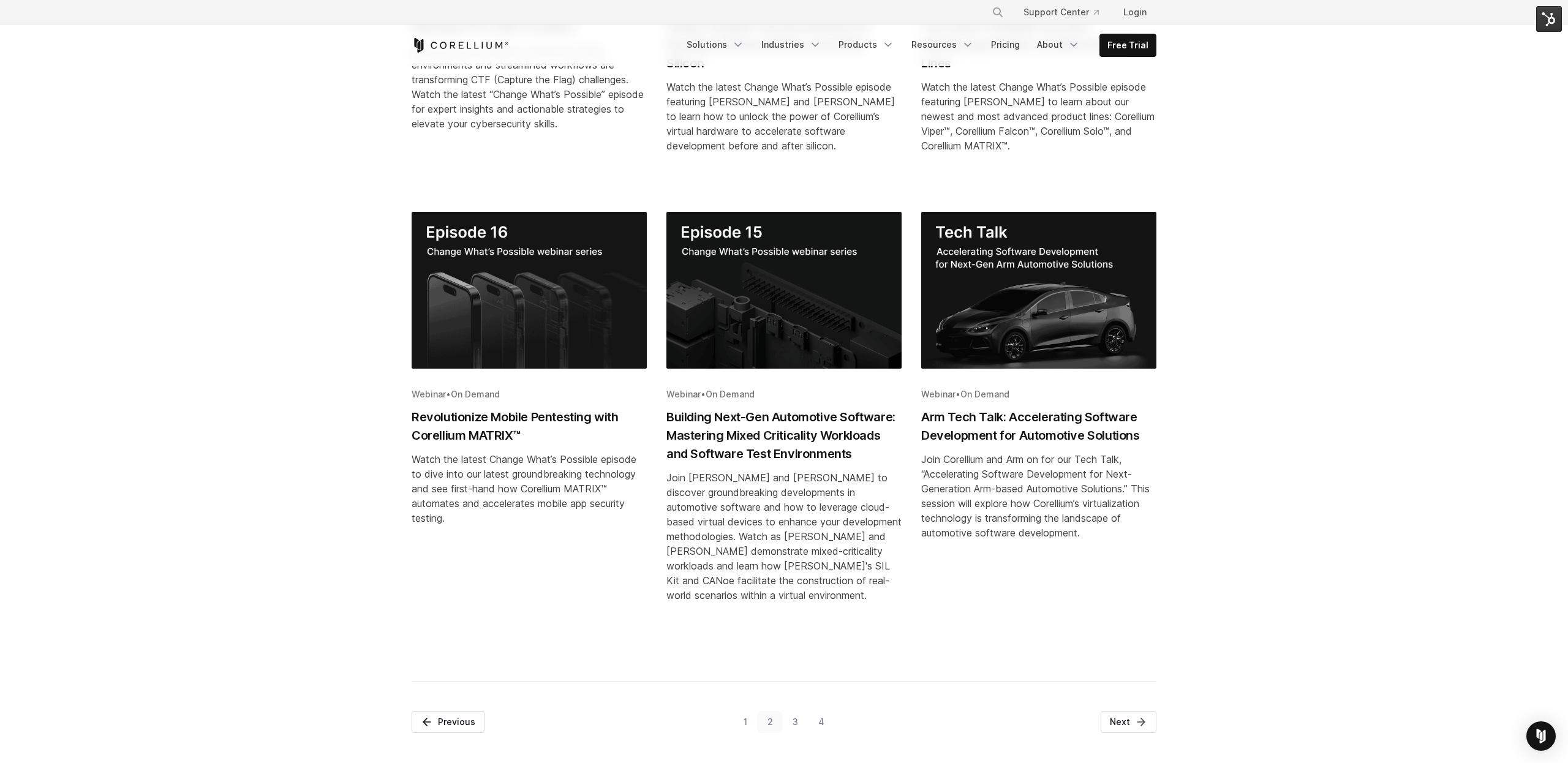
scroll to position [551, 0]
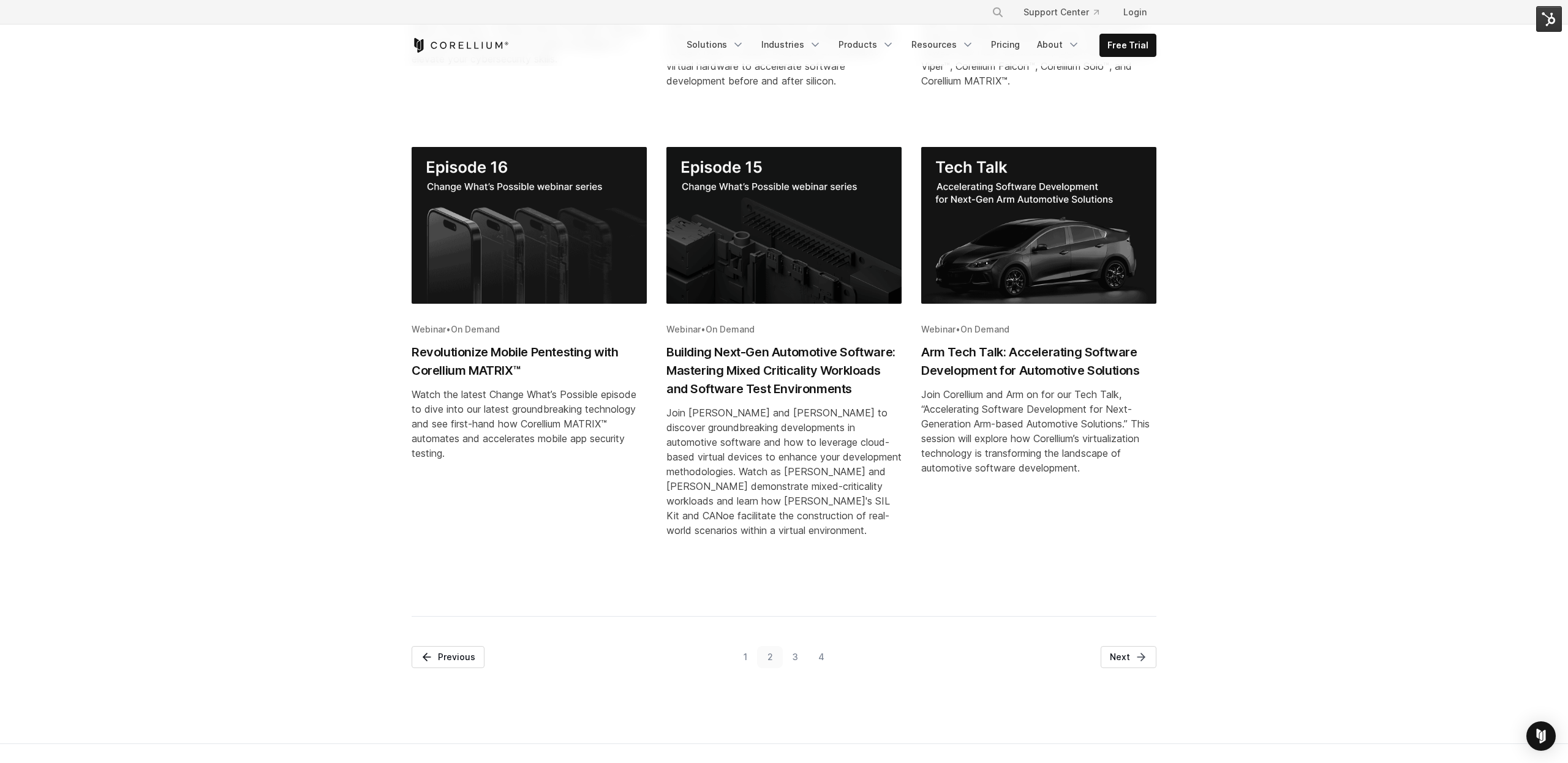
click at [477, 248] on img "Blog post summary: Revolutionize Mobile Pentesting with Corellium MATRIX™" at bounding box center [529, 225] width 235 height 157
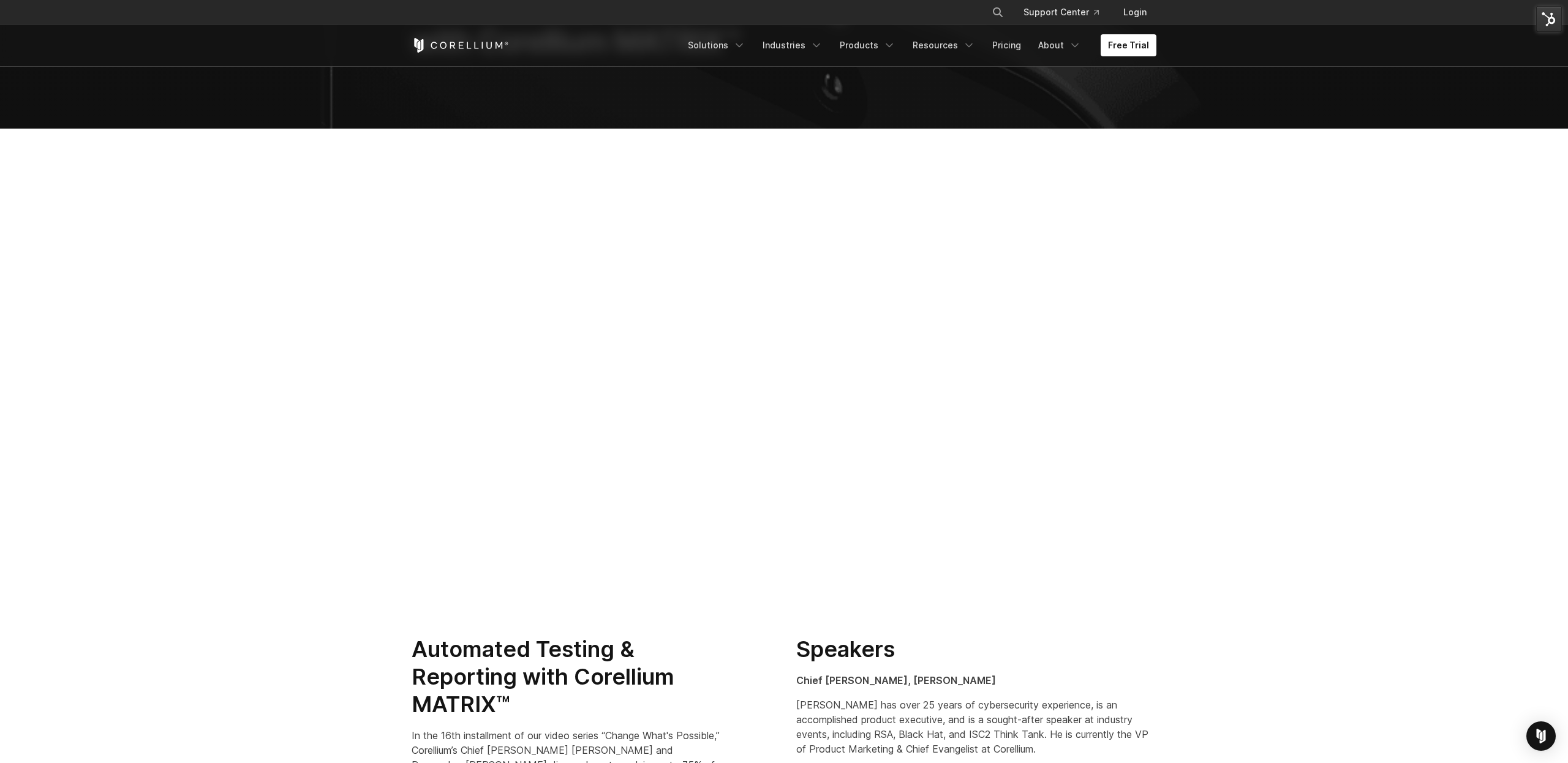
scroll to position [179, 0]
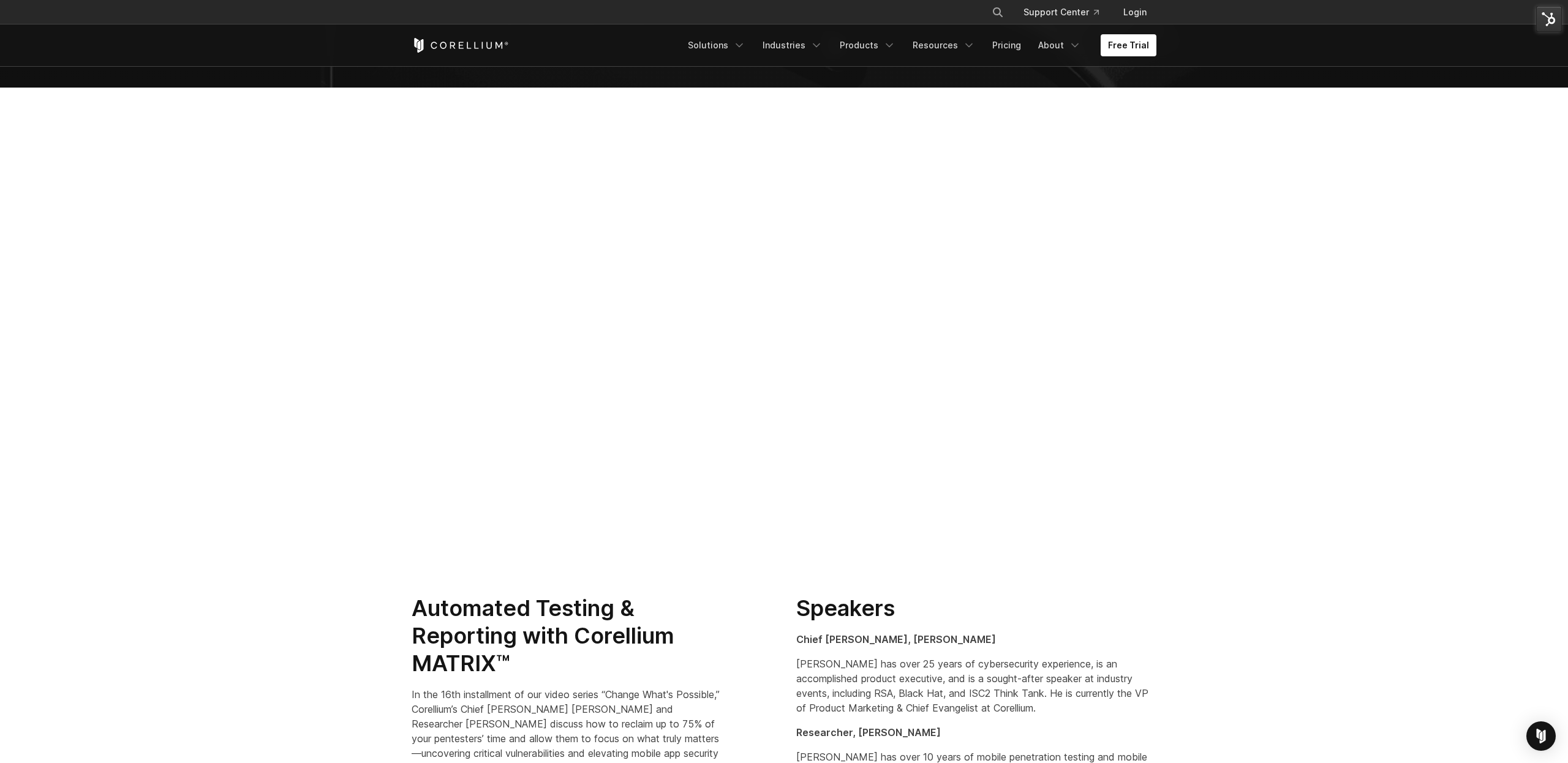
click at [561, 588] on section "Automated Testing & Reporting with Corellium MATRIX™ In the 16th installment of…" at bounding box center [784, 756] width 1568 height 361
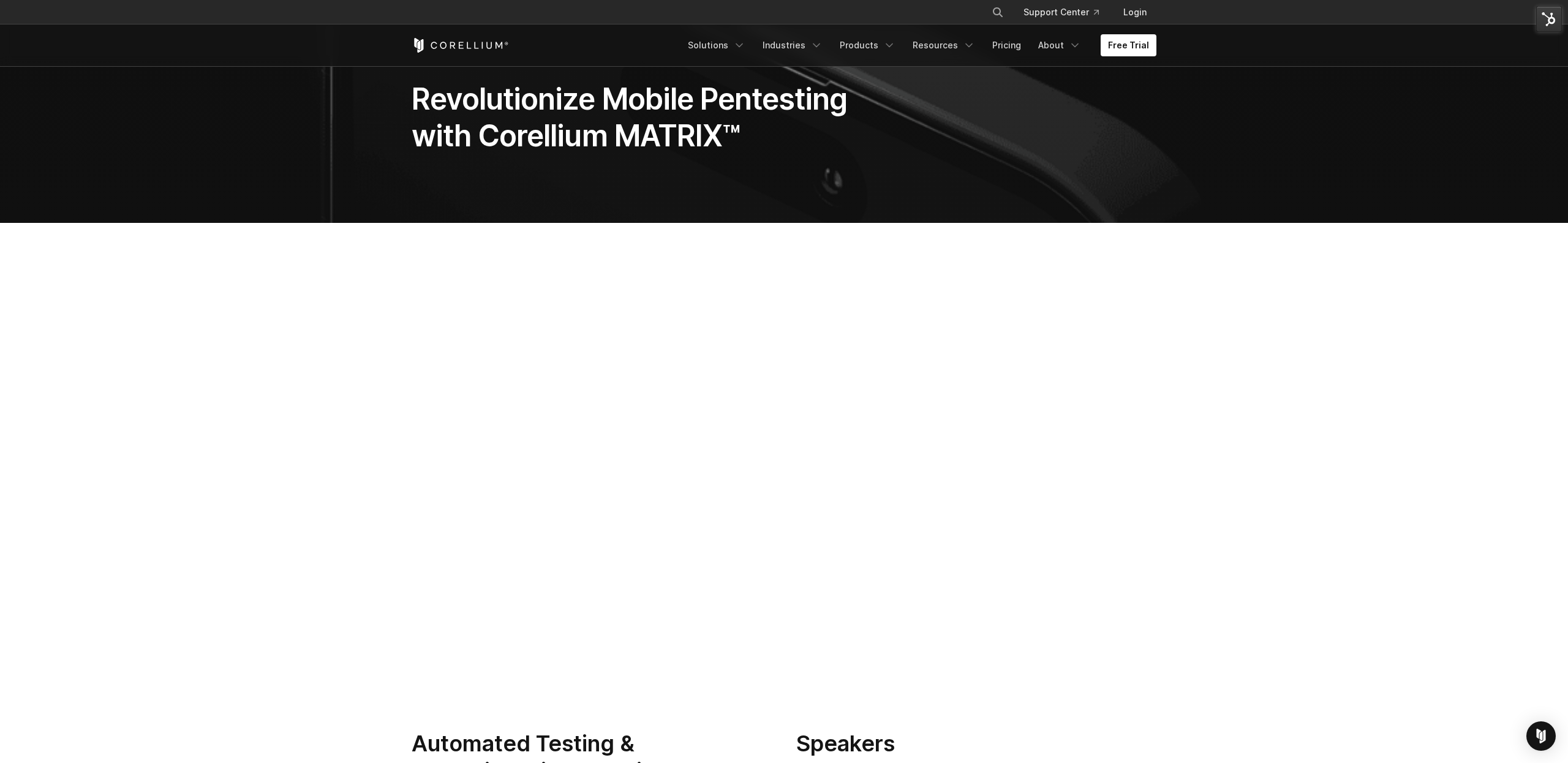
scroll to position [0, 0]
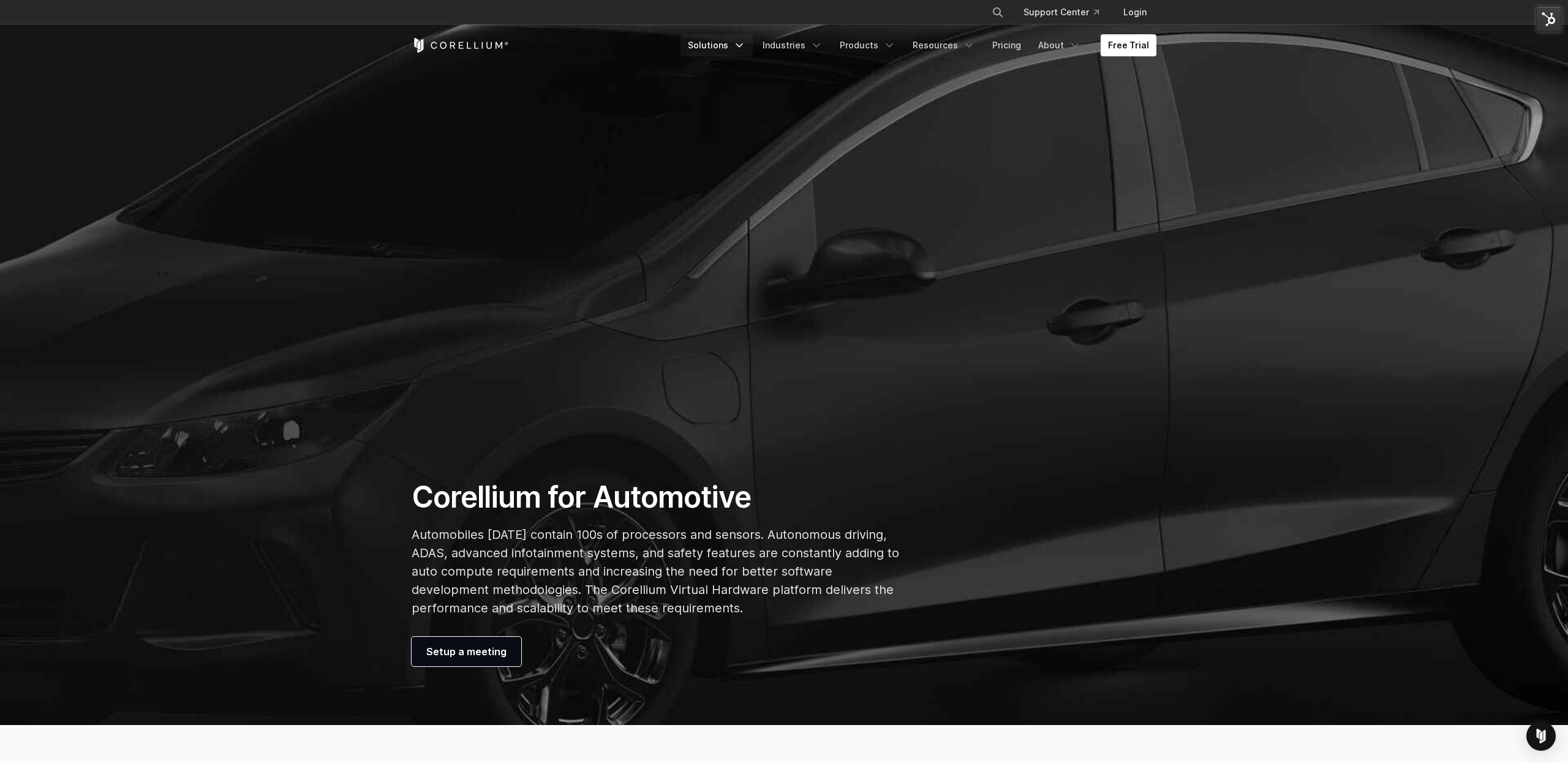
click at [745, 49] on icon "Navigation Menu" at bounding box center [738, 45] width 12 height 12
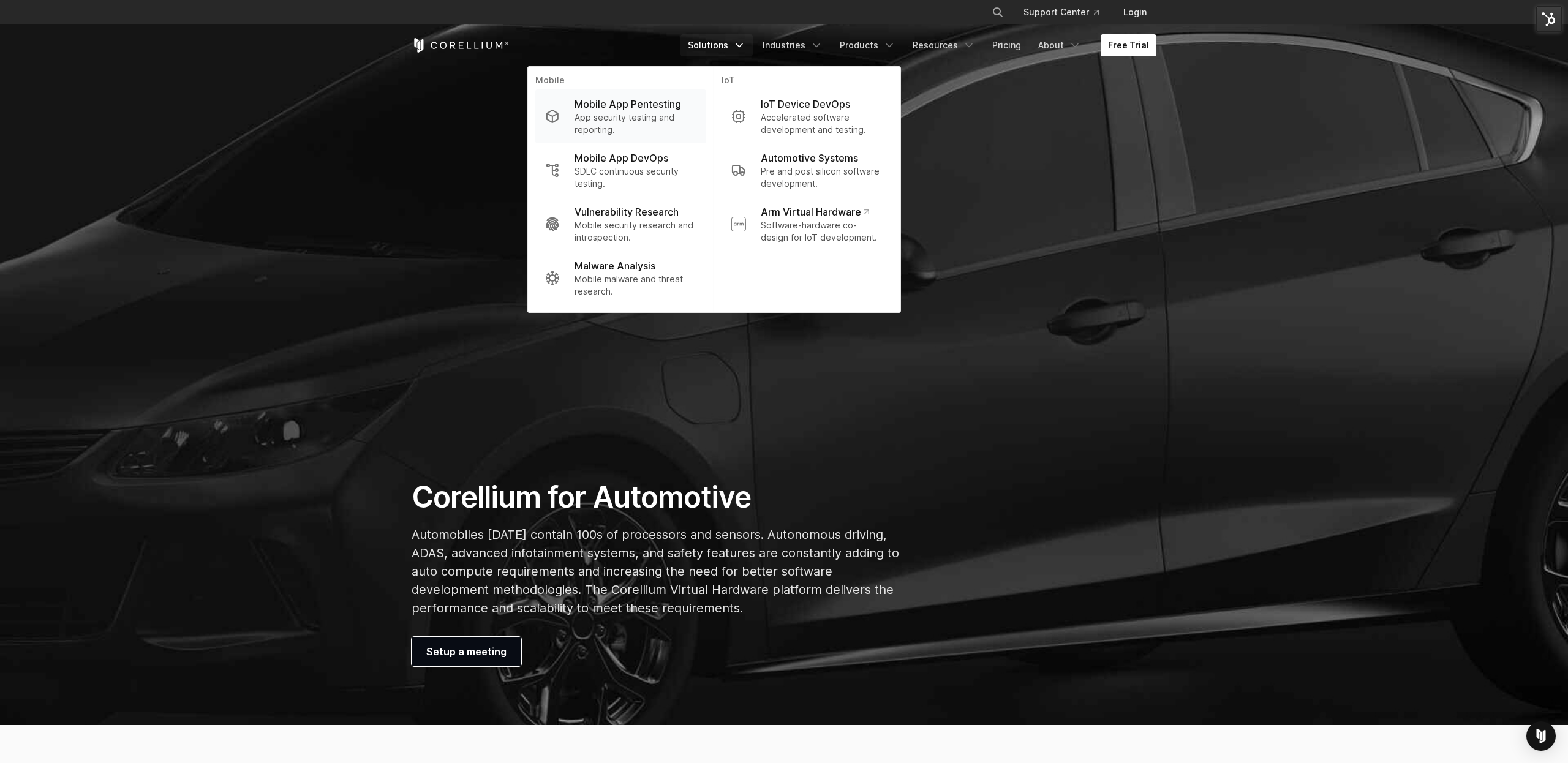
click at [661, 104] on p "Mobile App Pentesting" at bounding box center [627, 104] width 106 height 15
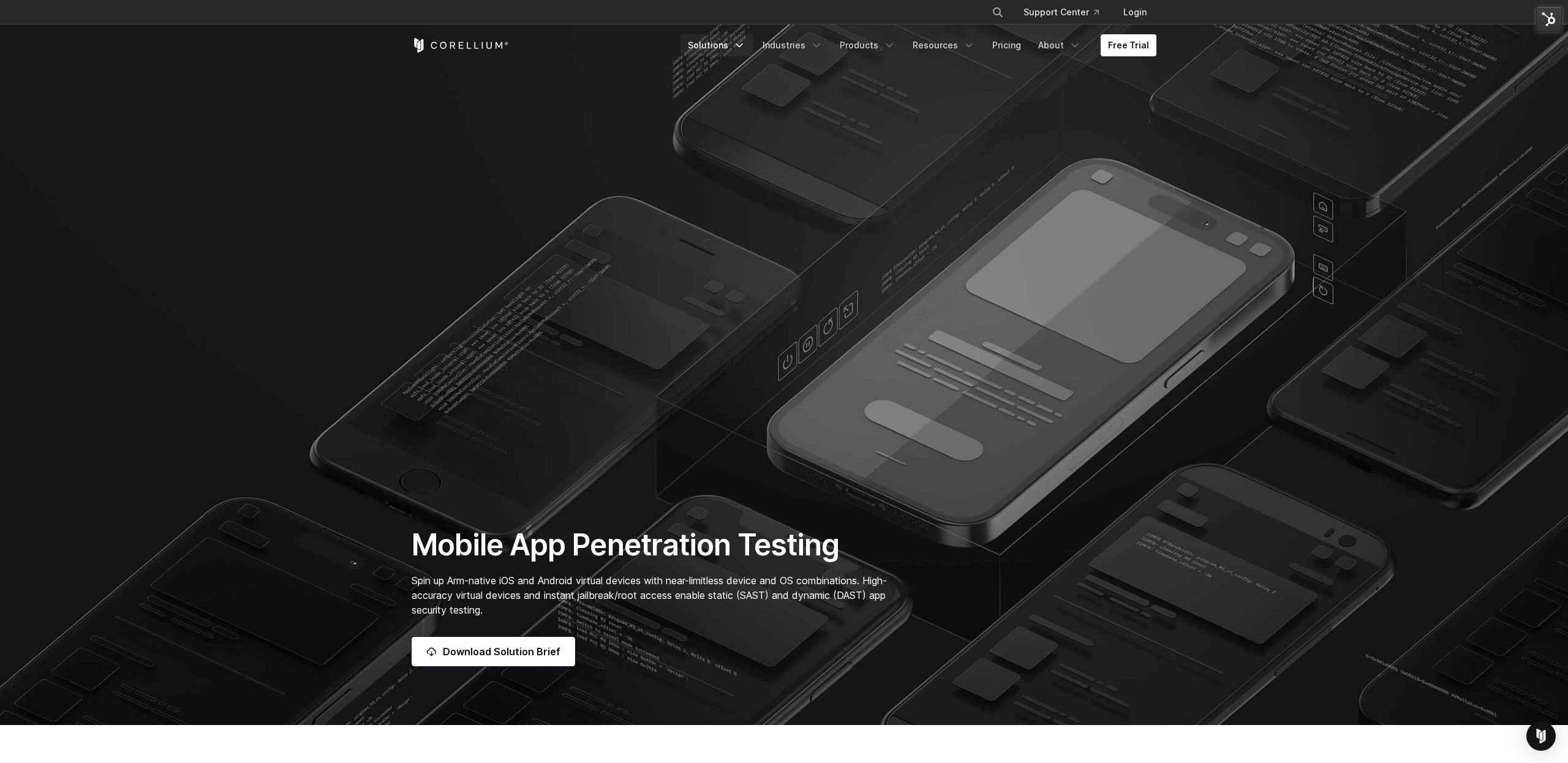
click at [745, 48] on icon "Navigation Menu" at bounding box center [738, 45] width 12 height 12
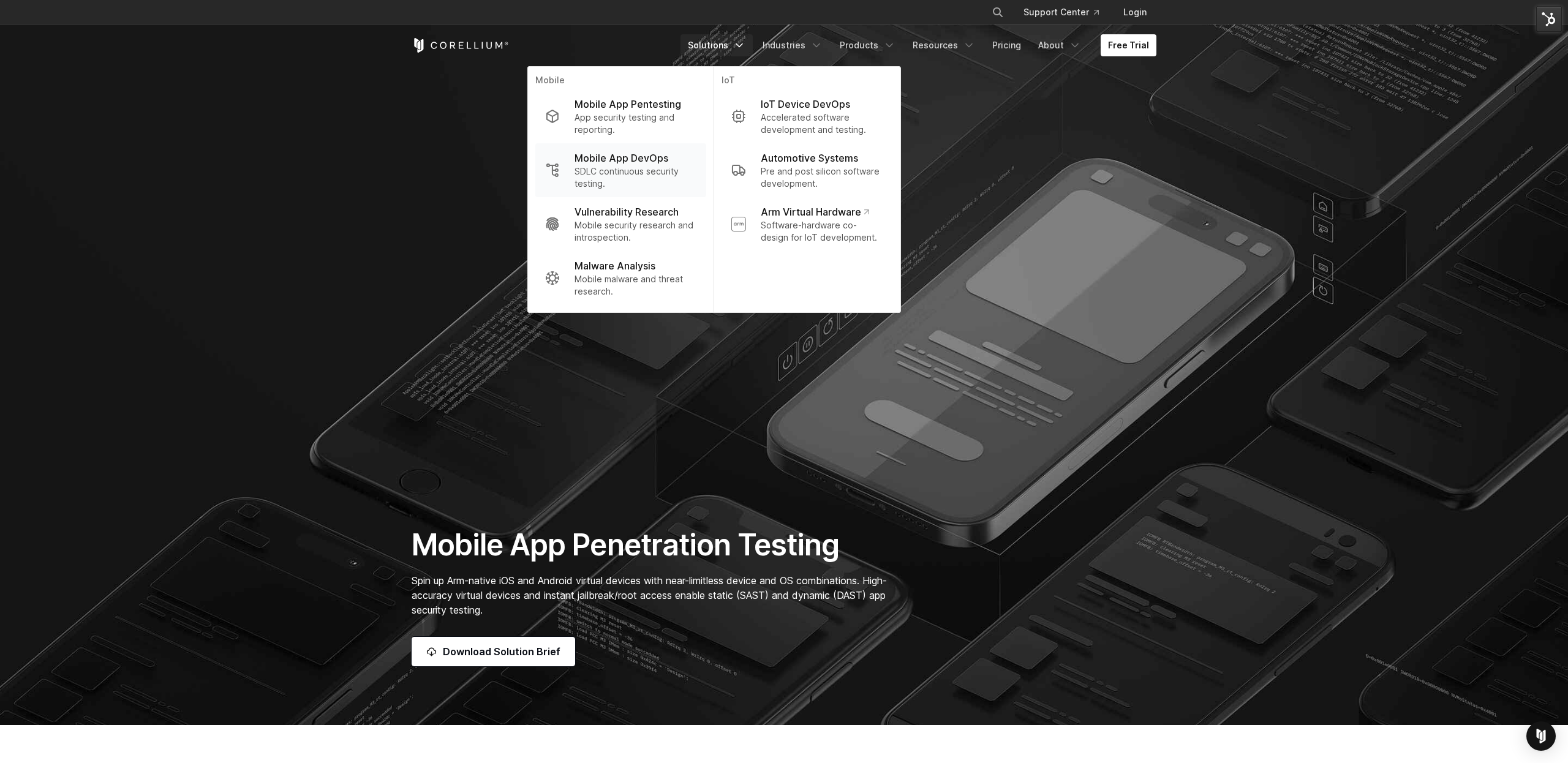
click at [626, 167] on p "SDLC continuous security testing." at bounding box center [635, 177] width 122 height 24
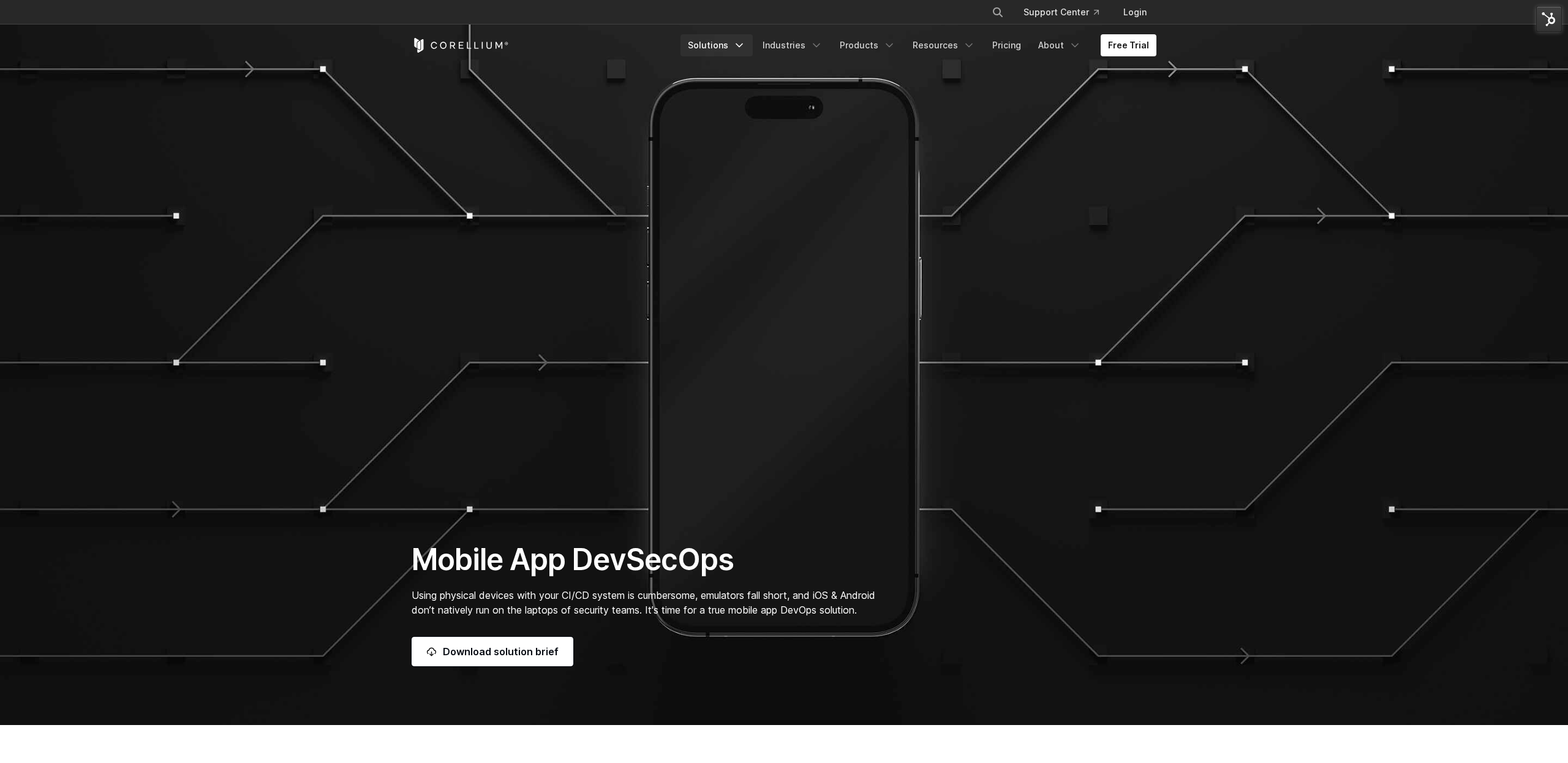
click at [745, 48] on icon "Navigation Menu" at bounding box center [738, 45] width 12 height 12
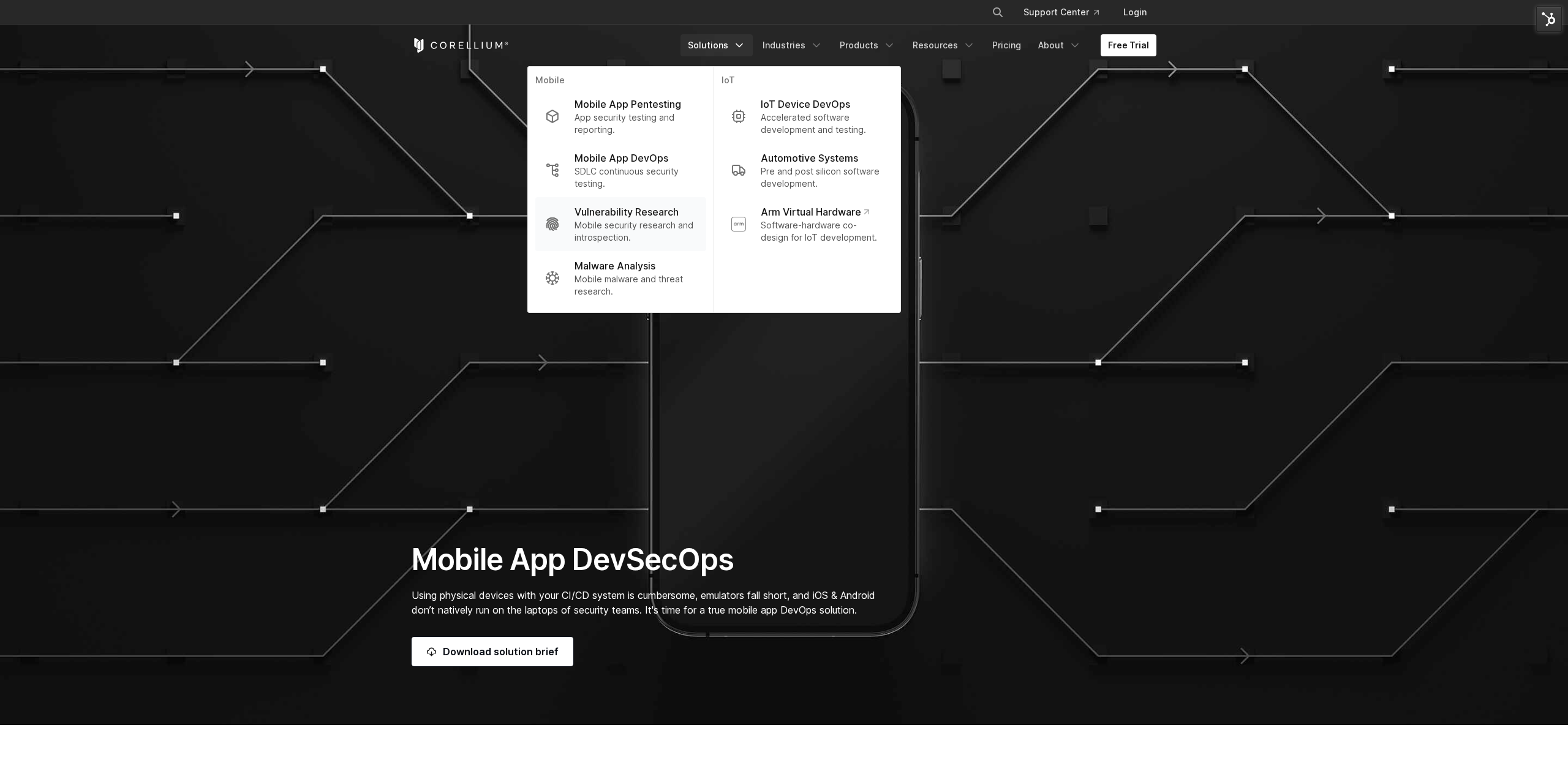
click at [654, 217] on p "Vulnerability Research" at bounding box center [626, 211] width 104 height 15
